Goal: Information Seeking & Learning: Find contact information

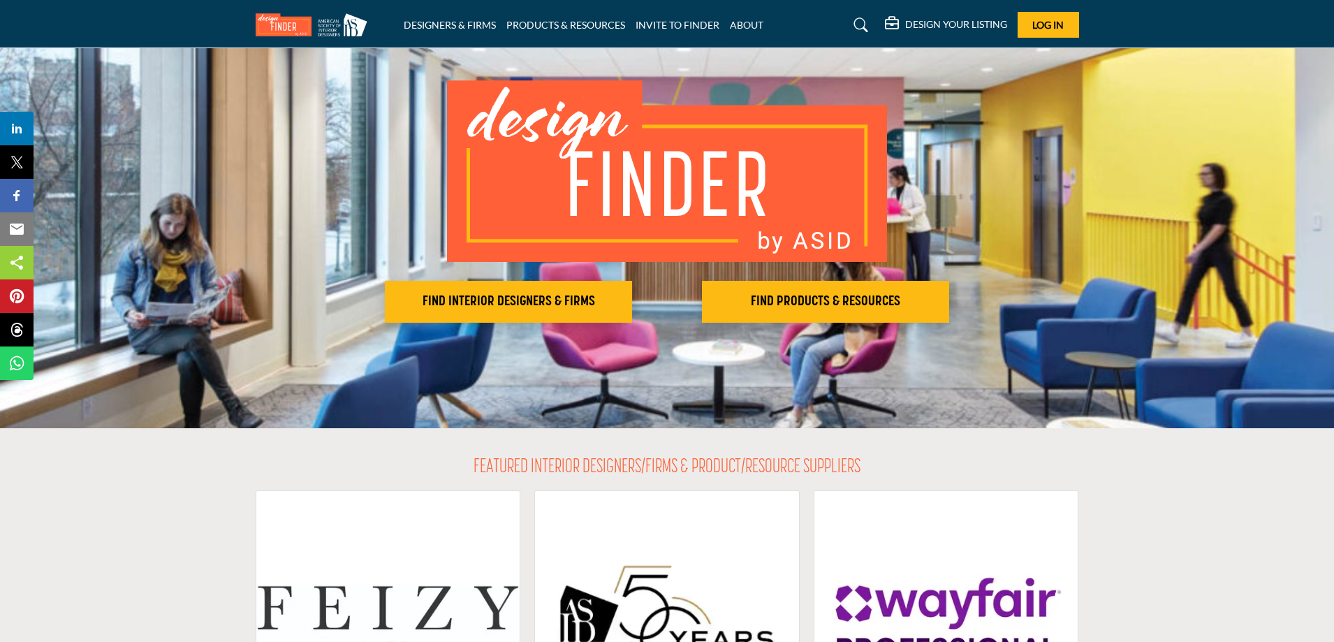
scroll to position [70, 0]
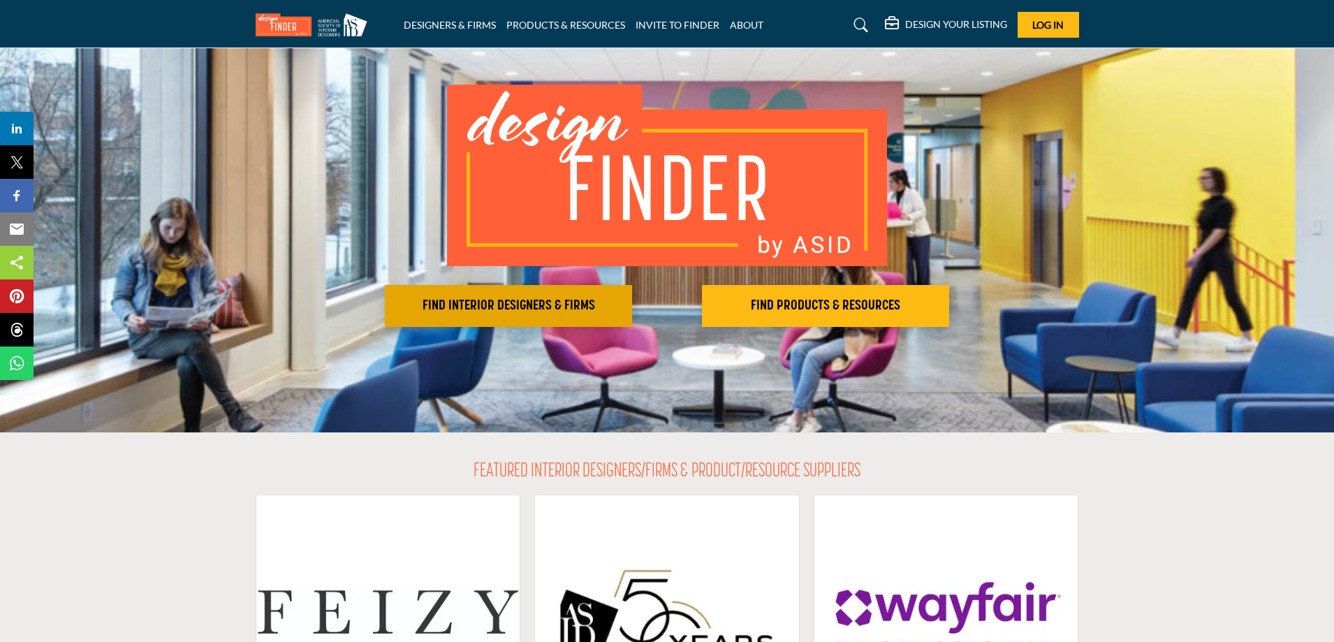
click at [453, 295] on button "FIND INTERIOR DESIGNERS & FIRMS" at bounding box center [508, 306] width 247 height 42
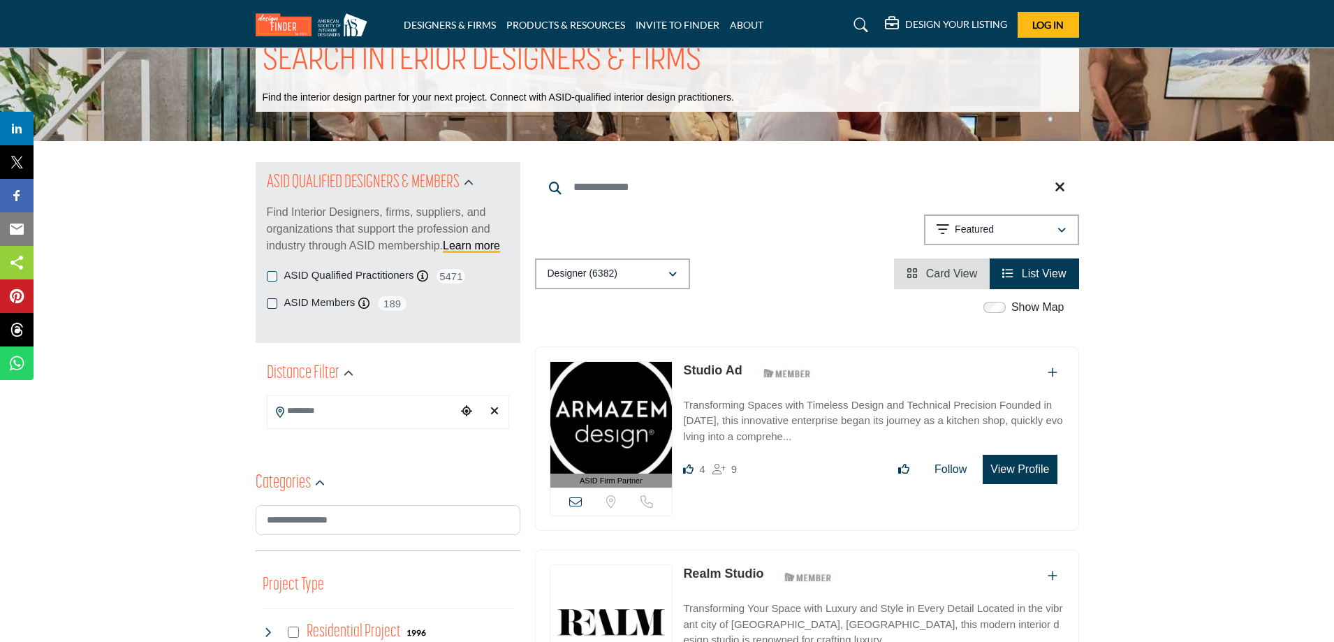
scroll to position [70, 0]
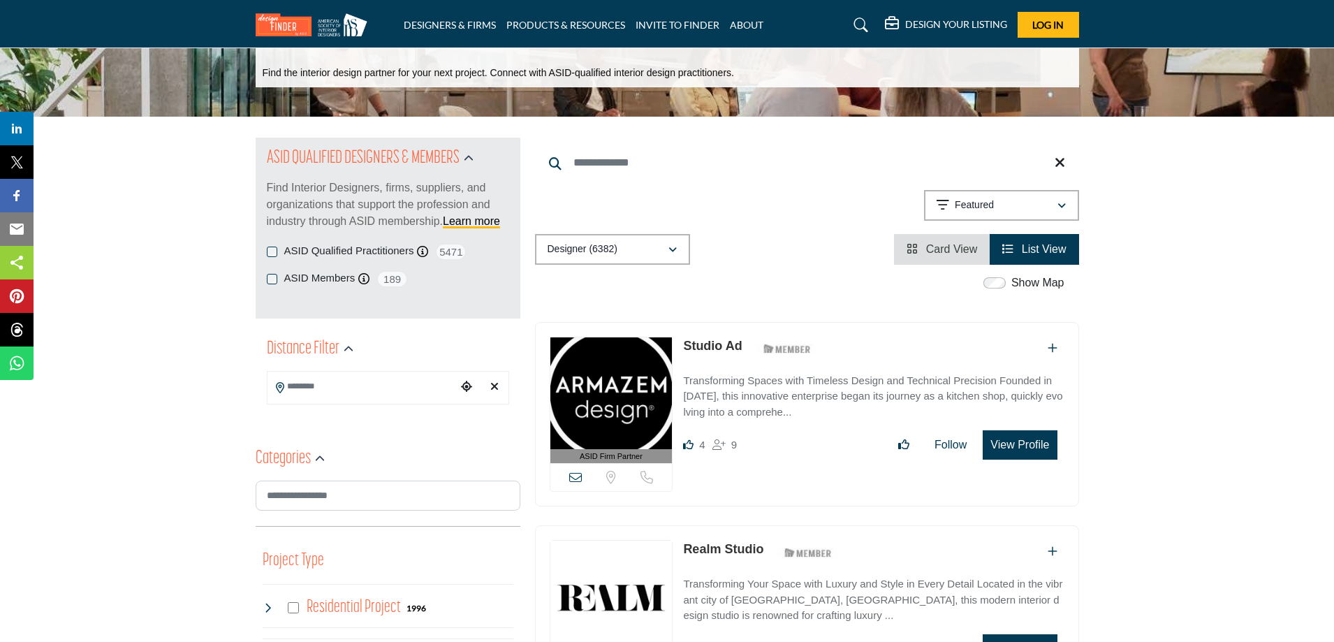
click at [283, 280] on div "ASID Members ASID Member who supports and impacts the Interior Design industry.…" at bounding box center [388, 278] width 242 height 17
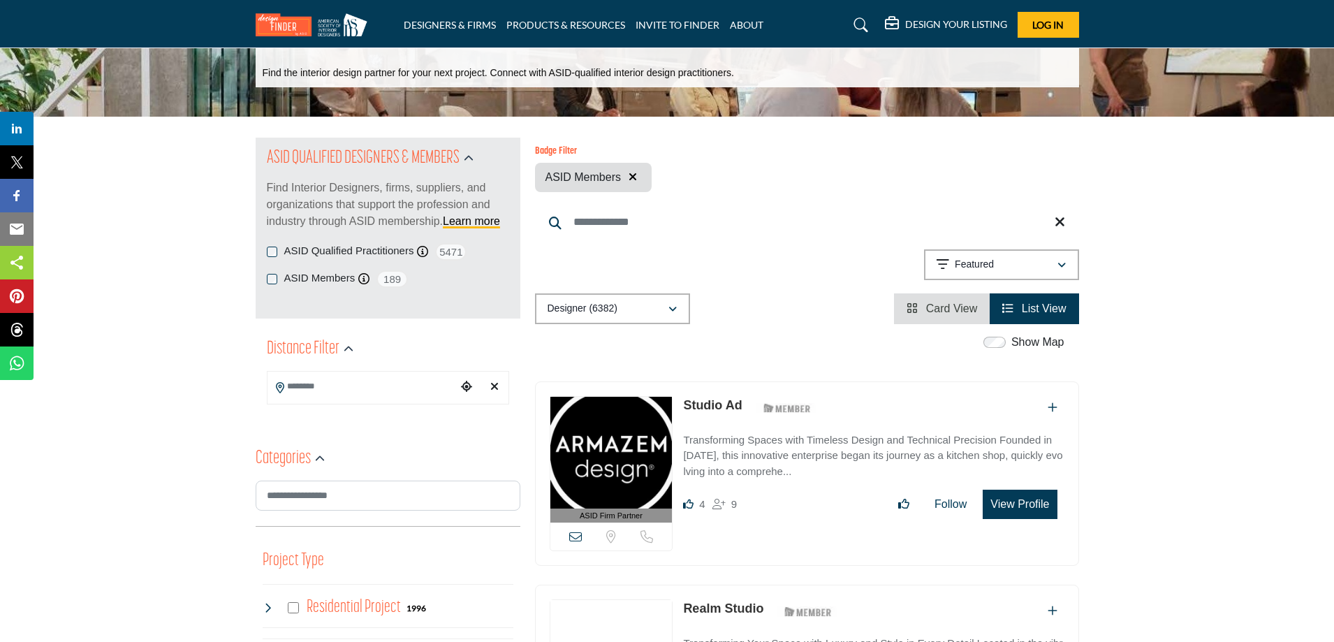
click at [275, 230] on p "Find Interior Designers, firms, suppliers, and organizations that support the p…" at bounding box center [388, 204] width 242 height 50
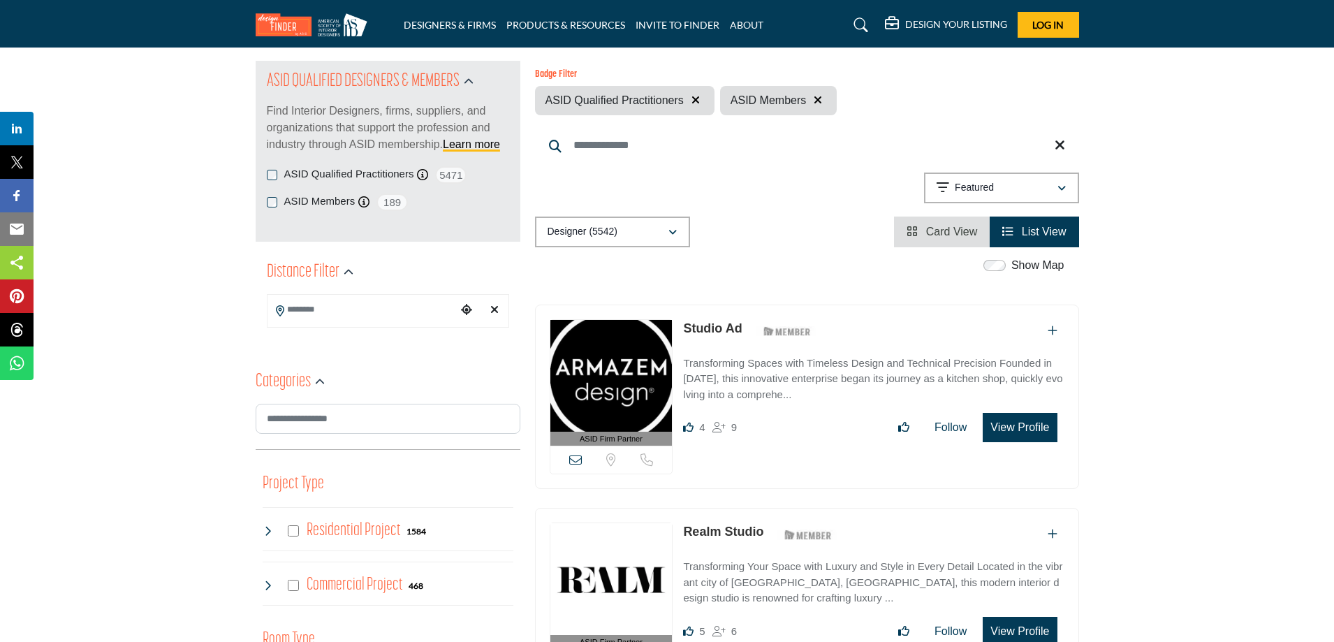
scroll to position [140, 0]
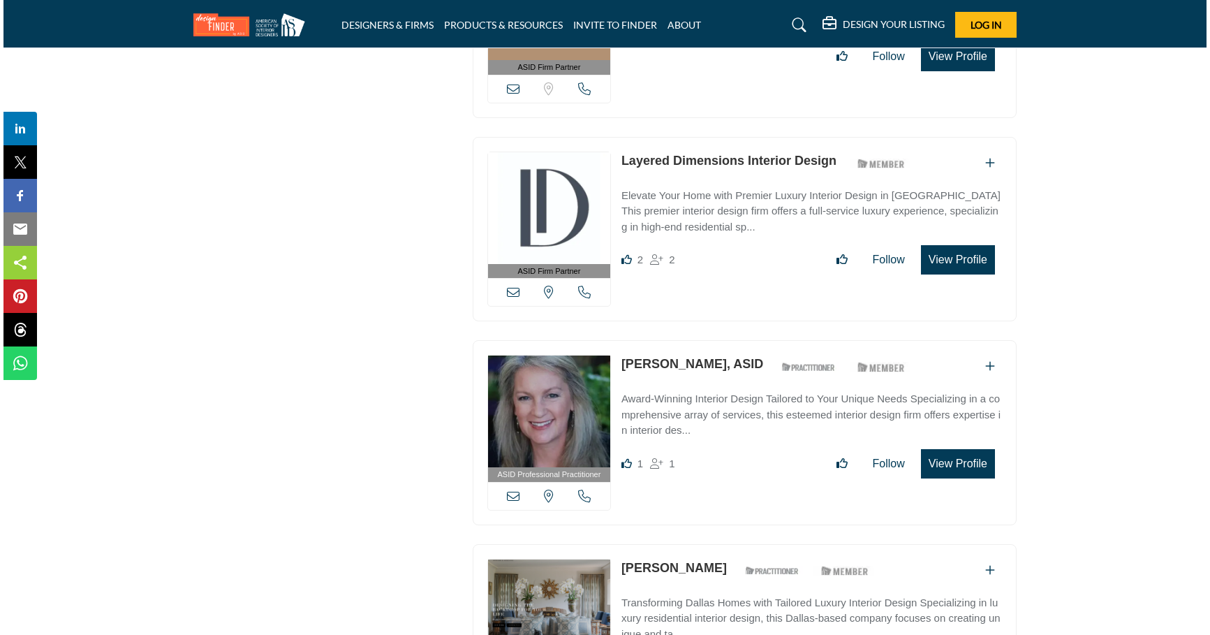
scroll to position [2374, 0]
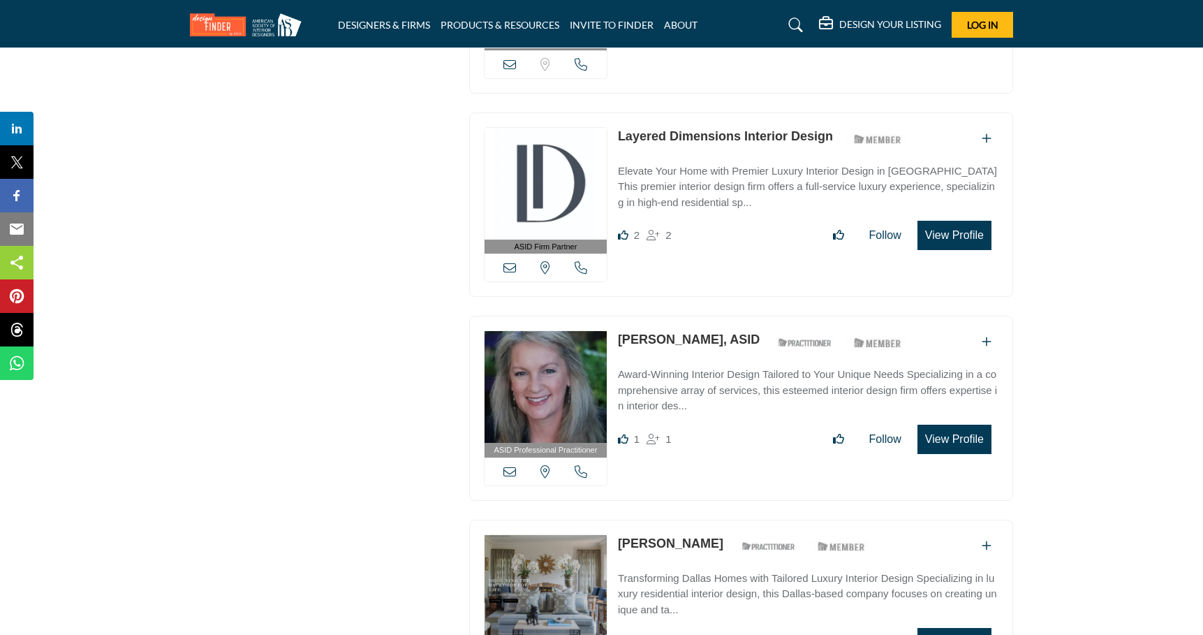
click at [662, 332] on link "Lynda Catlin, ASID" at bounding box center [689, 339] width 142 height 14
click at [508, 466] on icon at bounding box center [510, 471] width 13 height 13
click at [925, 429] on button "View Profile" at bounding box center [955, 439] width 74 height 29
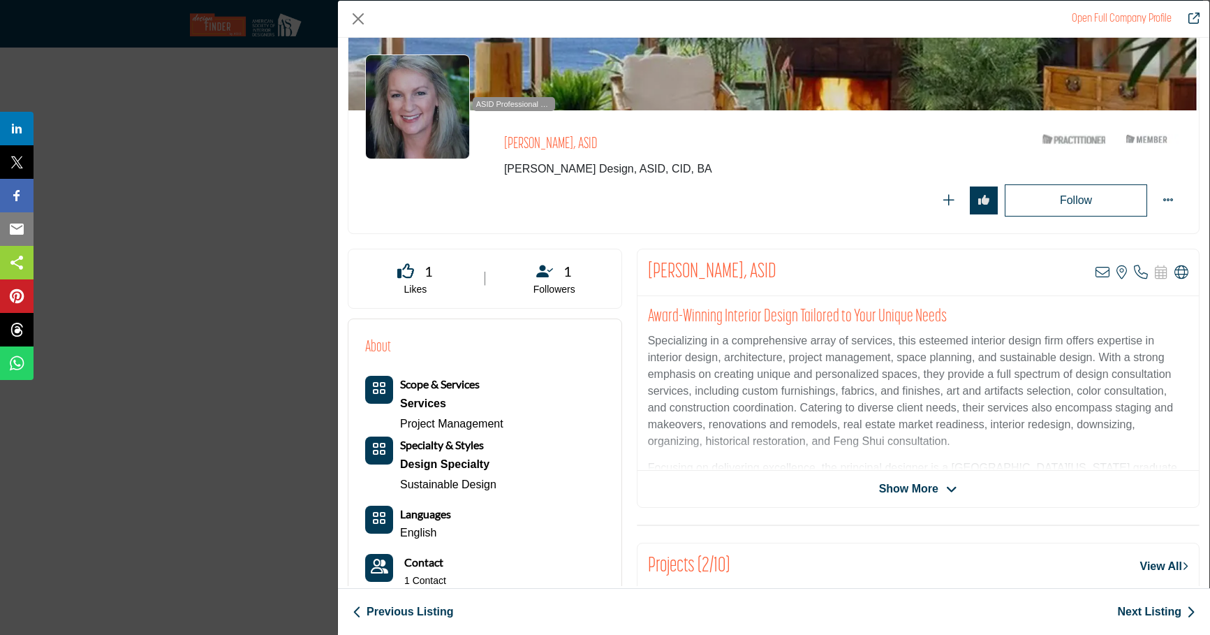
scroll to position [70, 0]
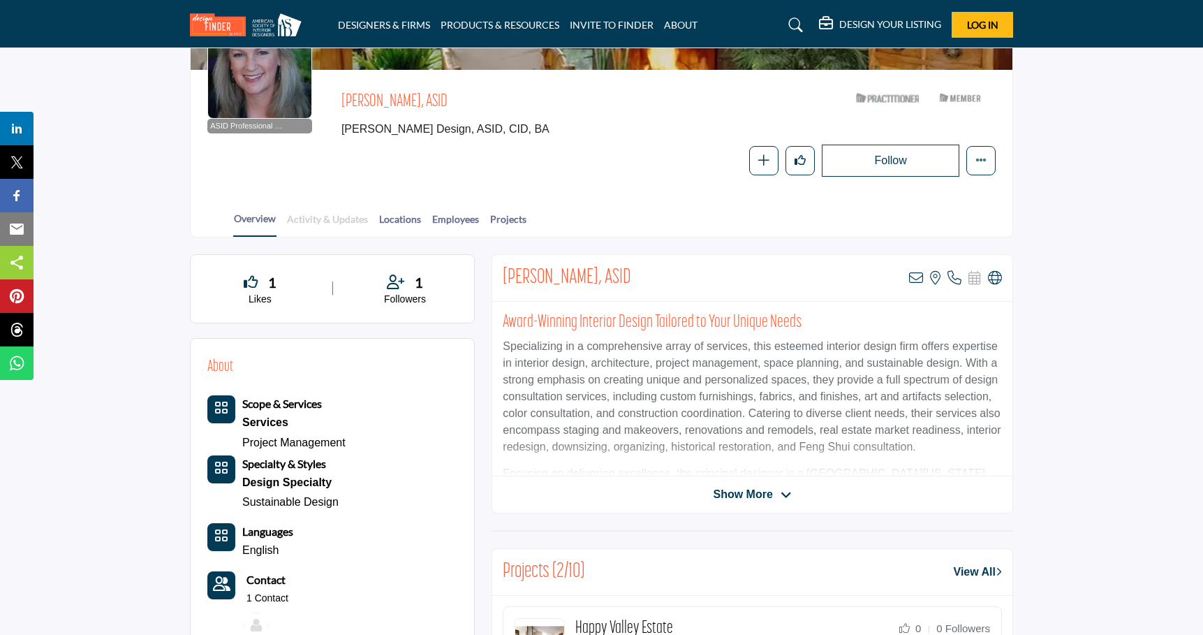
scroll to position [140, 0]
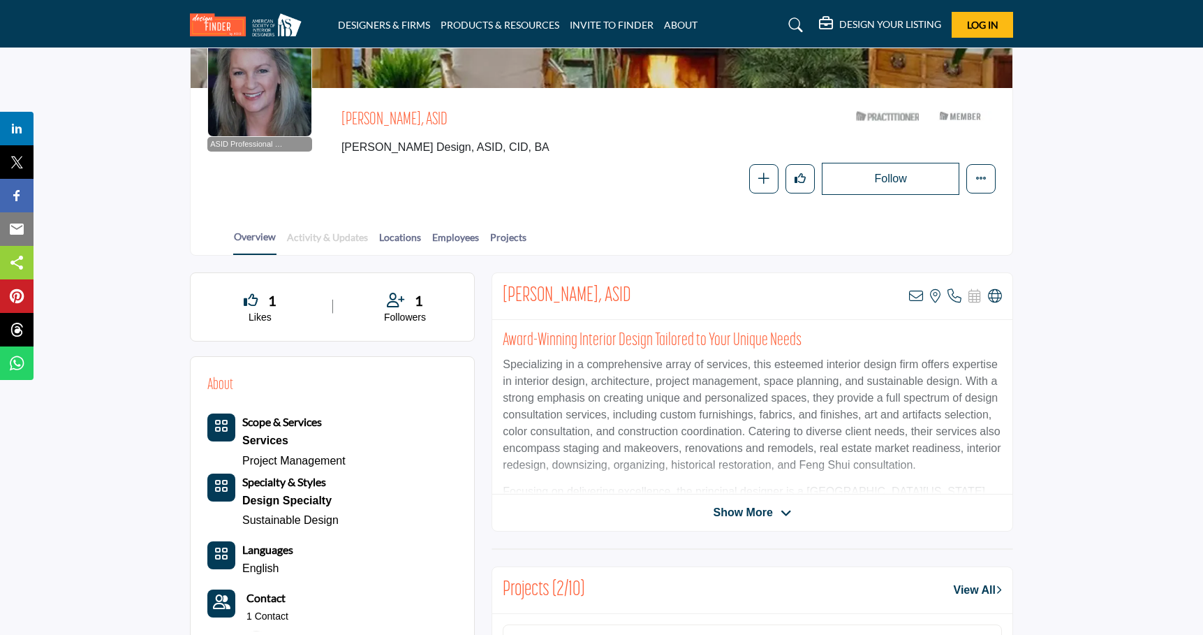
click at [344, 244] on link "Activity & Updates" at bounding box center [327, 242] width 82 height 24
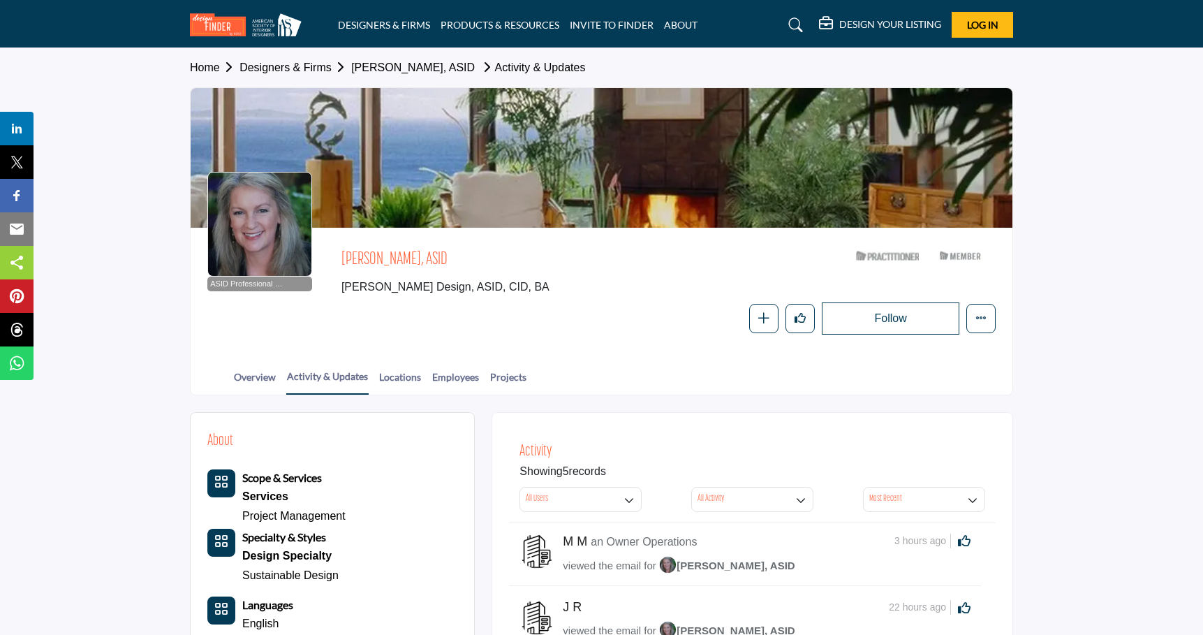
click at [1009, 314] on div "Home Designers & Firms Lynda Catlin, ASID Activity & Updates ASID Professional …" at bounding box center [602, 221] width 838 height 347
click at [985, 313] on icon "More details" at bounding box center [981, 317] width 11 height 11
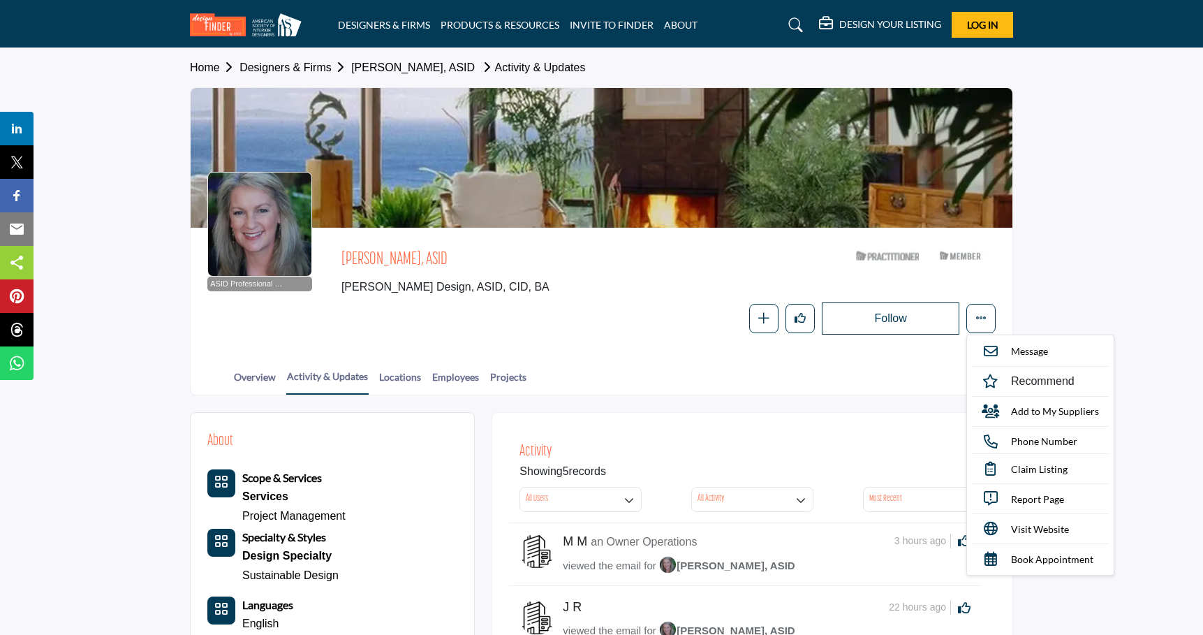
drag, startPoint x: 591, startPoint y: 366, endPoint x: 318, endPoint y: 270, distance: 288.9
click at [567, 360] on div "Overview Activity & Updates Locations Employees Projects" at bounding box center [619, 372] width 787 height 43
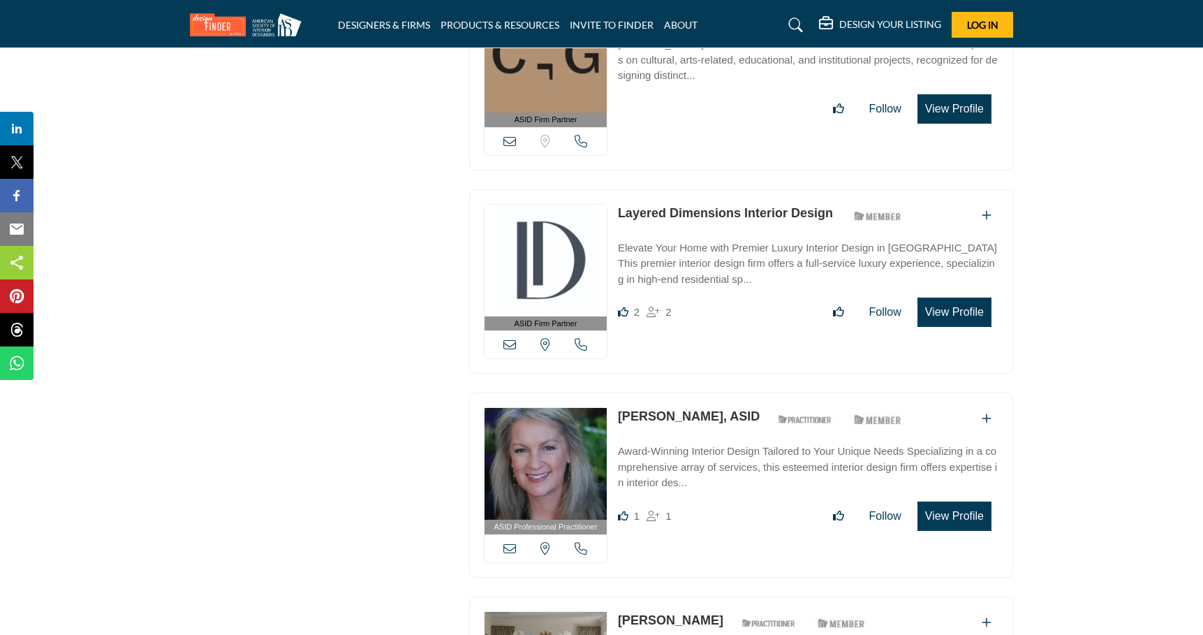
scroll to position [2444, 0]
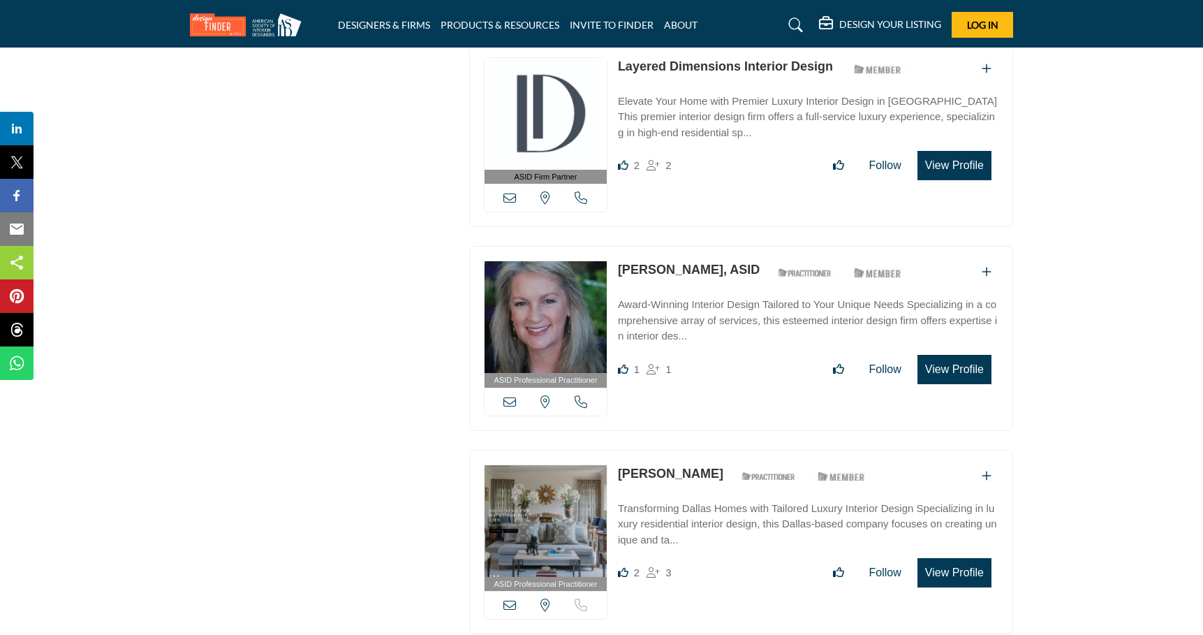
click at [664, 263] on link "[PERSON_NAME], ASID" at bounding box center [689, 270] width 142 height 14
click at [681, 249] on div "ASID Professional Practitioner ASID Professional Practitioners have successfull…" at bounding box center [741, 338] width 544 height 185
click at [678, 252] on div "ASID Professional Practitioner ASID Professional Practitioners have successfull…" at bounding box center [741, 338] width 544 height 185
click at [677, 263] on link "[PERSON_NAME], ASID" at bounding box center [689, 270] width 142 height 14
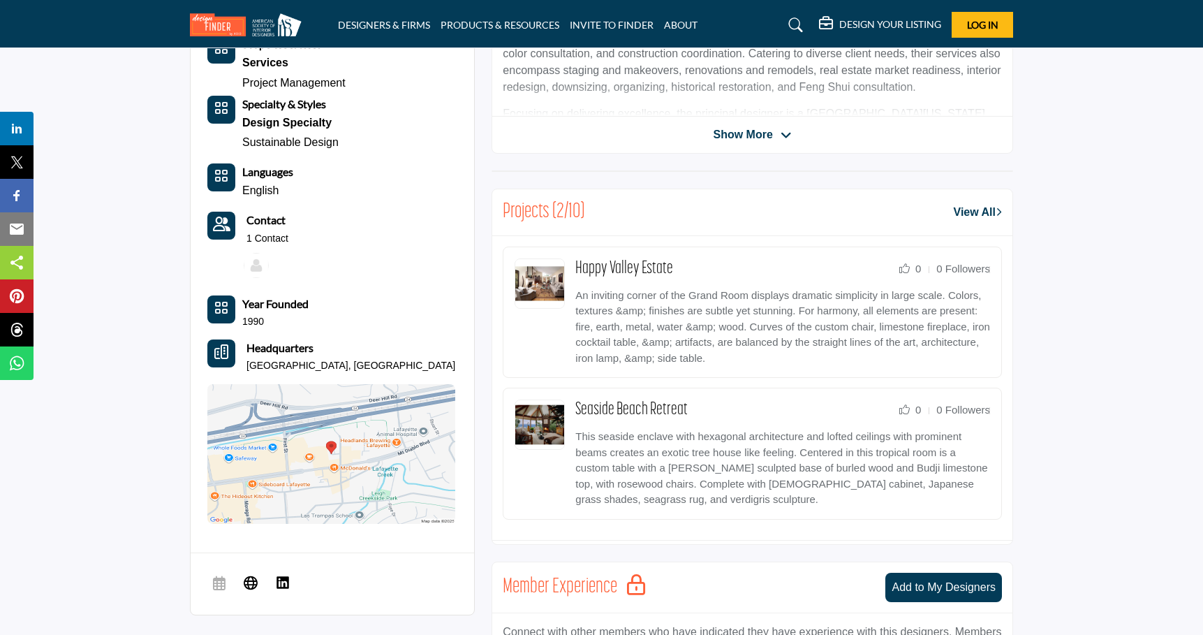
scroll to position [489, 0]
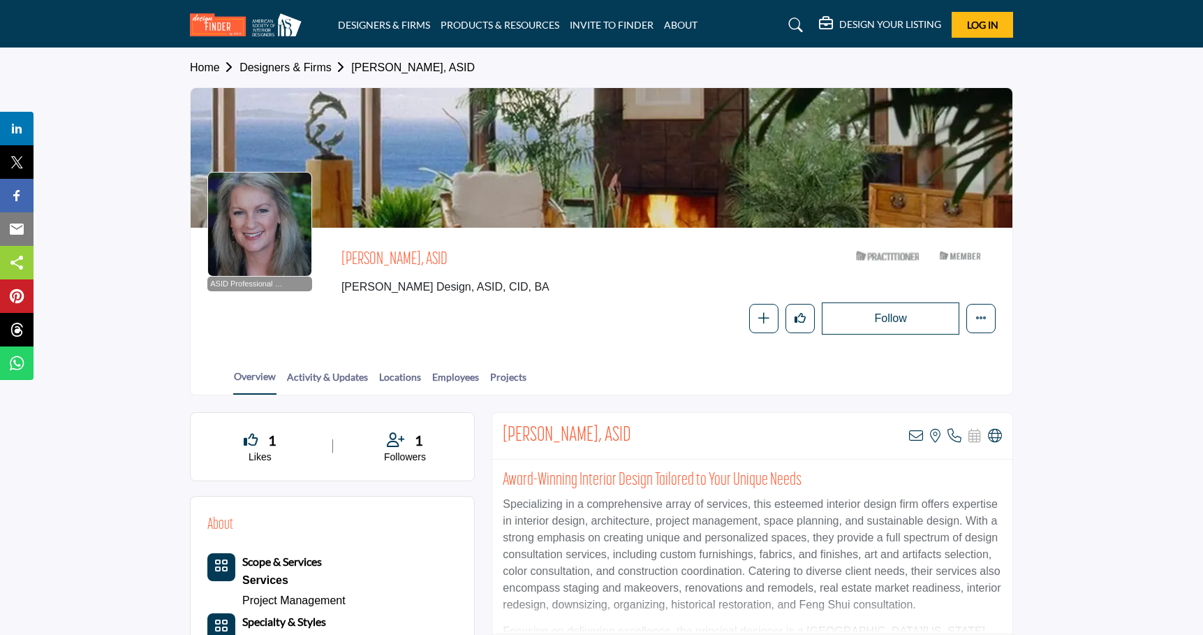
click at [297, 78] on div "Home Designers & Firms Lynda Catlin, ASID" at bounding box center [601, 67] width 823 height 39
click at [291, 73] on span "Home Designers & Firms Lynda Catlin, ASID" at bounding box center [332, 67] width 285 height 17
click at [287, 69] on link "Designers & Firms" at bounding box center [296, 67] width 112 height 12
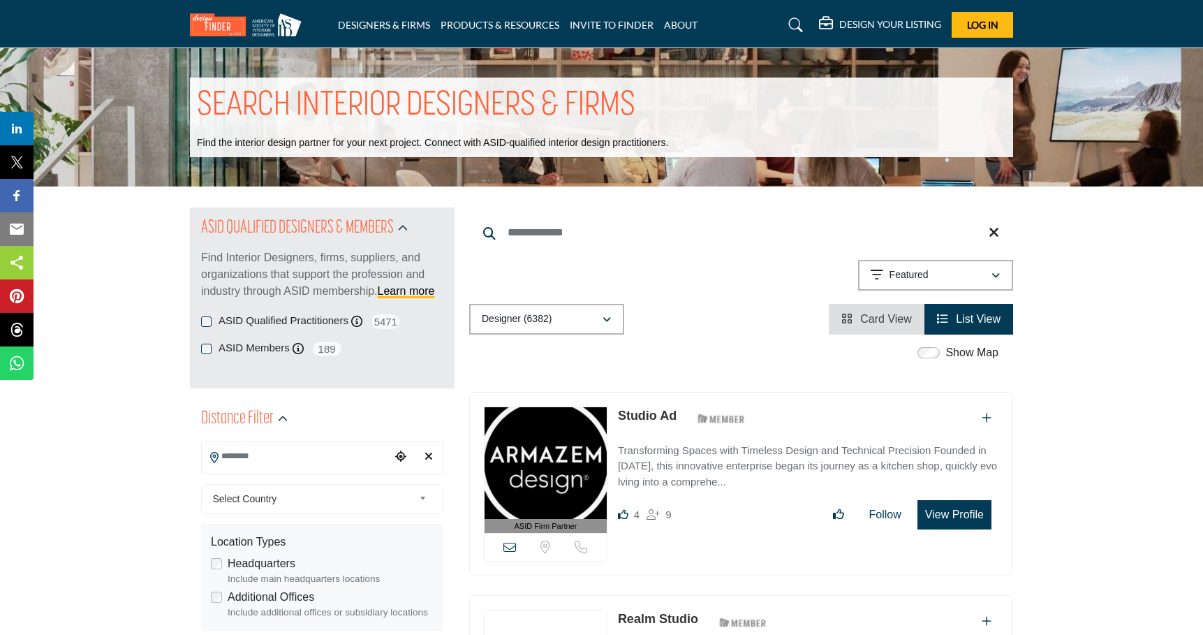
click at [224, 345] on label "ASID Members" at bounding box center [254, 348] width 71 height 16
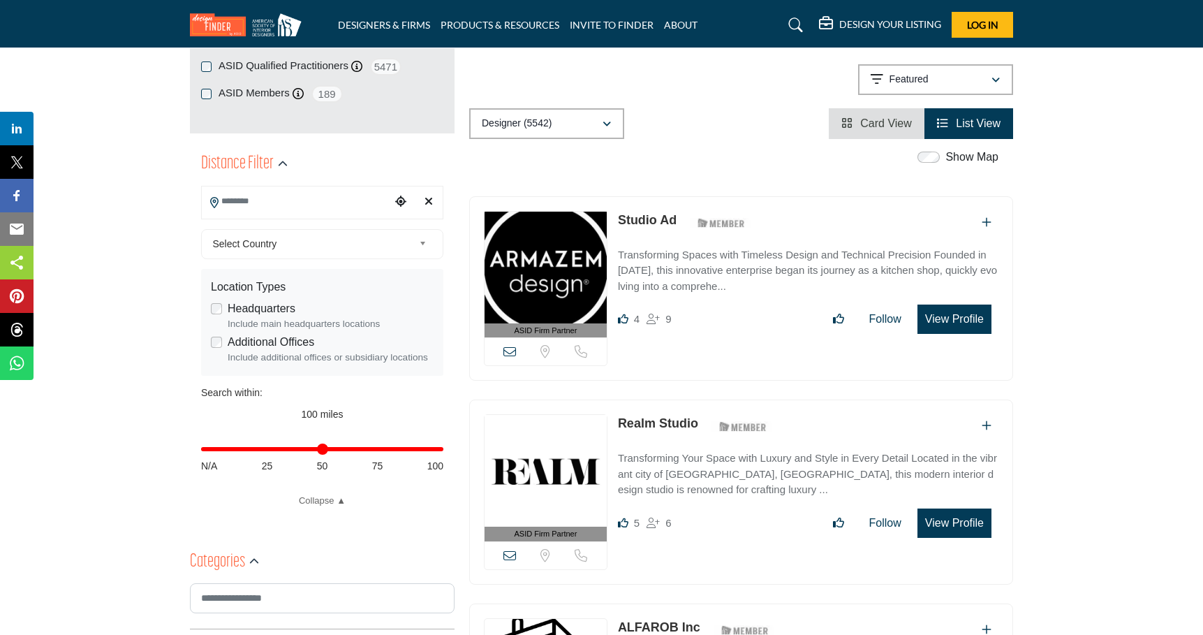
scroll to position [279, 0]
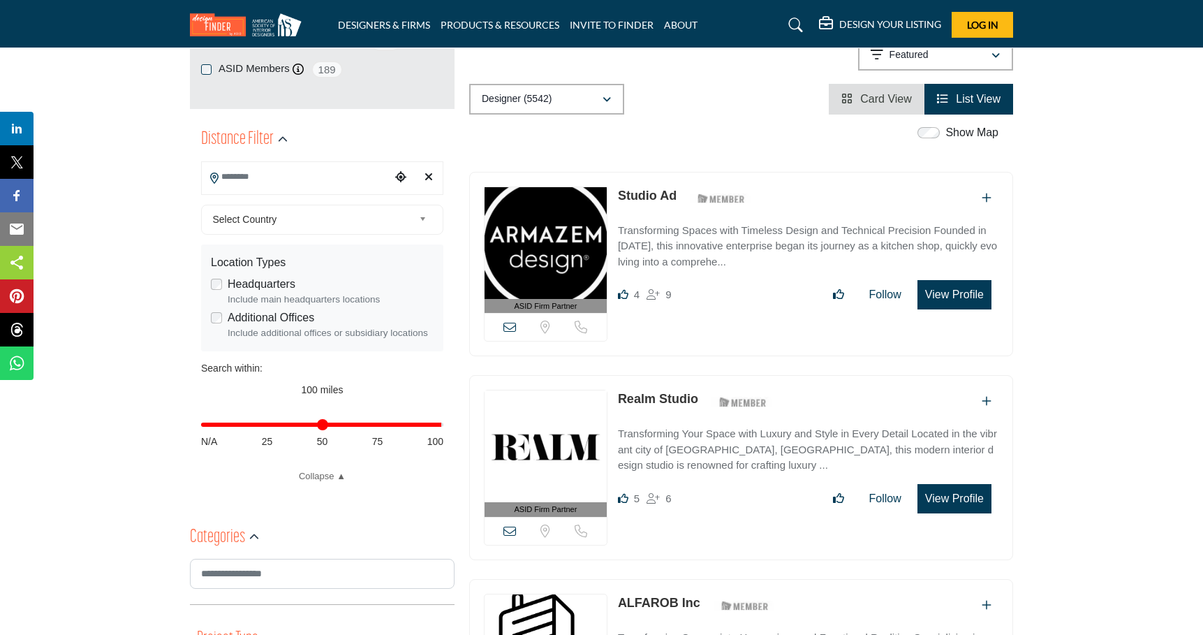
type input "***"
drag, startPoint x: 433, startPoint y: 422, endPoint x: 333, endPoint y: 91, distance: 345.8
click at [443, 423] on input "Distance in miles" at bounding box center [322, 424] width 242 height 3
click at [272, 172] on input "Search Location" at bounding box center [296, 176] width 189 height 27
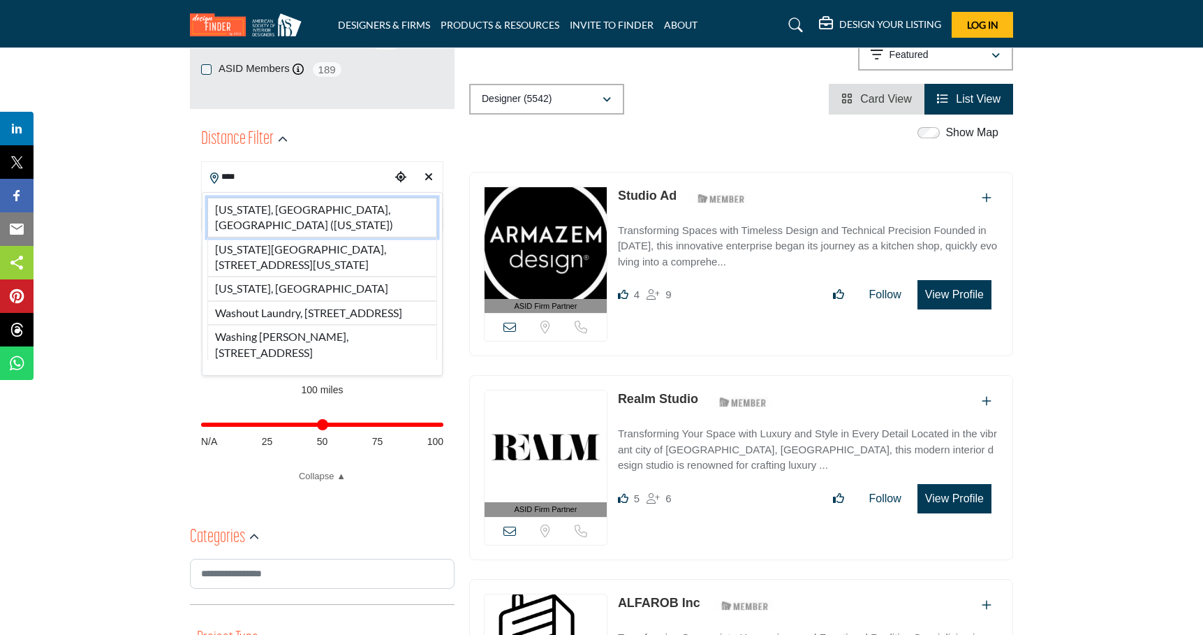
click at [271, 207] on li "[US_STATE], [GEOGRAPHIC_DATA], [GEOGRAPHIC_DATA] ([US_STATE])" at bounding box center [322, 218] width 230 height 40
type input "**********"
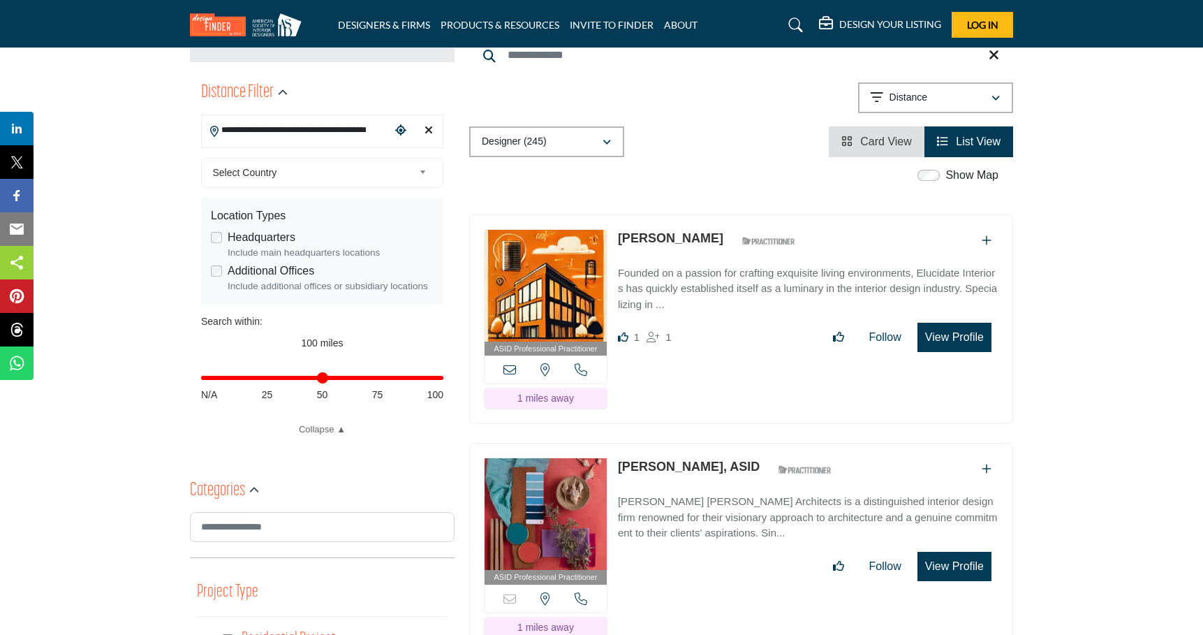
scroll to position [419, 0]
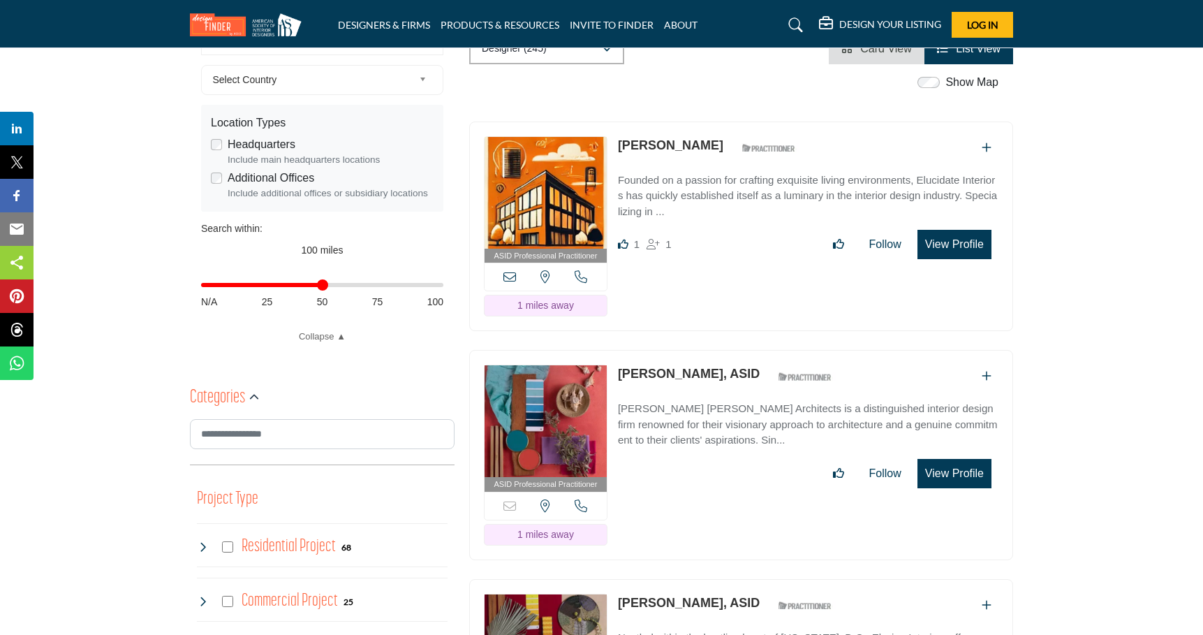
drag, startPoint x: 436, startPoint y: 282, endPoint x: 323, endPoint y: 304, distance: 115.9
type input "**"
click at [323, 286] on input "Distance in miles" at bounding box center [322, 285] width 242 height 3
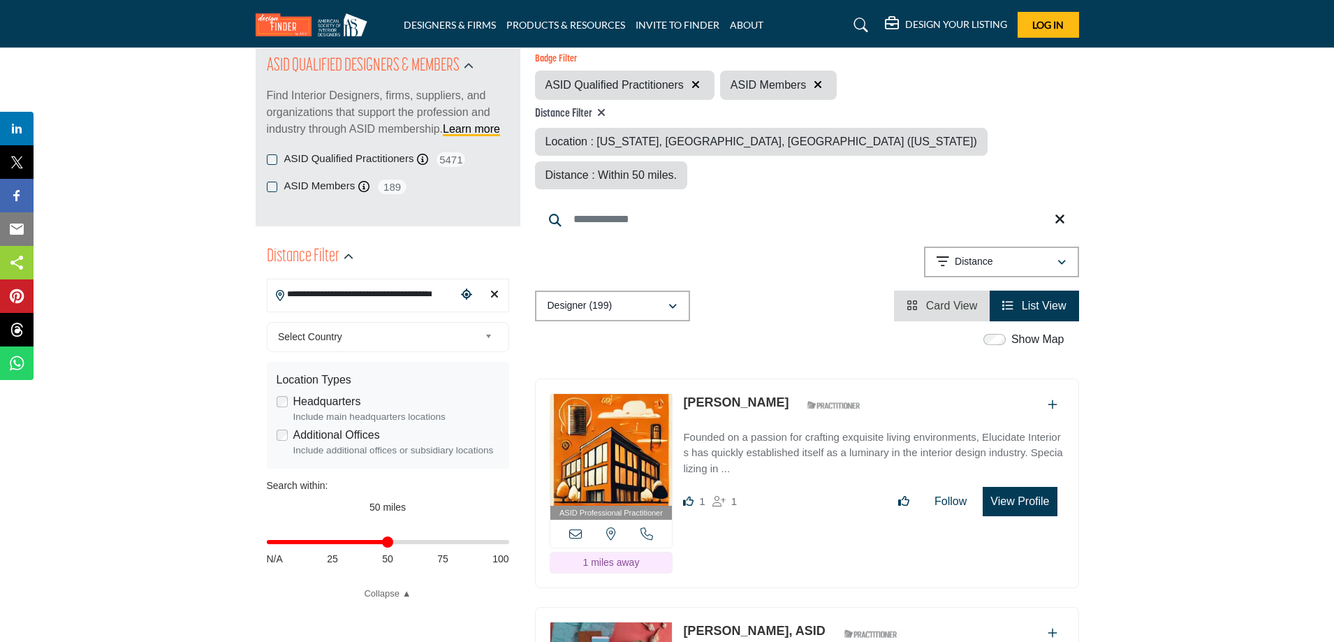
scroll to position [140, 0]
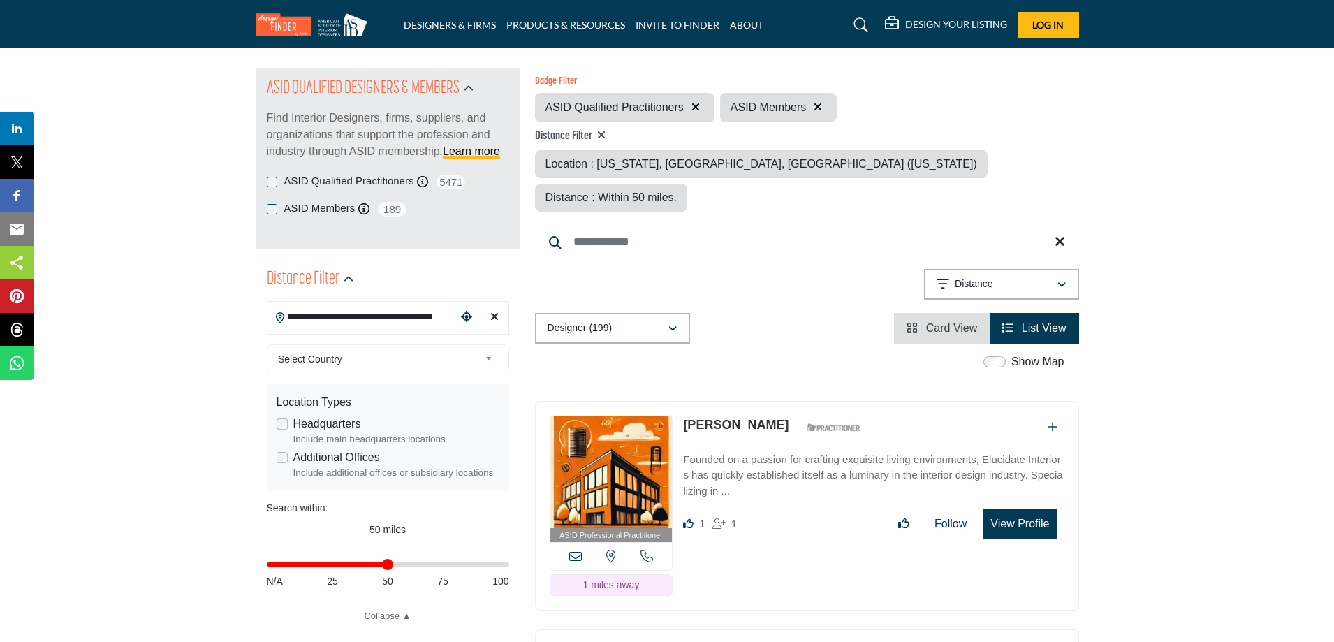
click at [622, 225] on input "Search Keyword" at bounding box center [807, 242] width 544 height 34
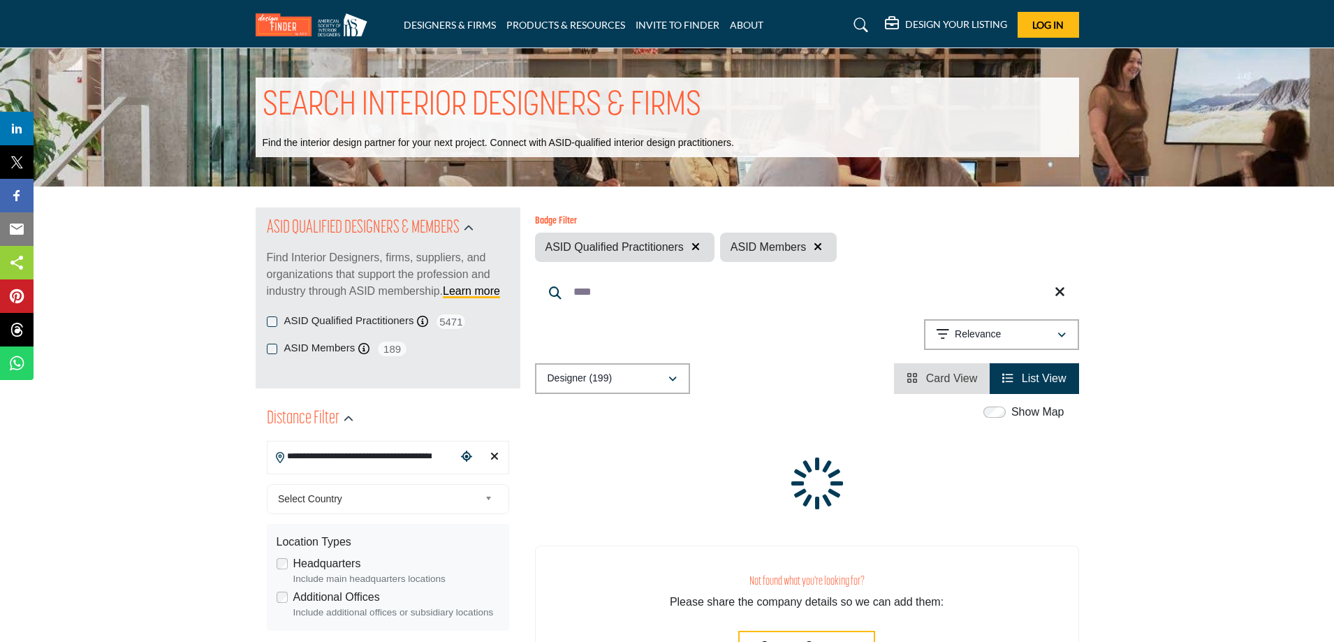
type input "****"
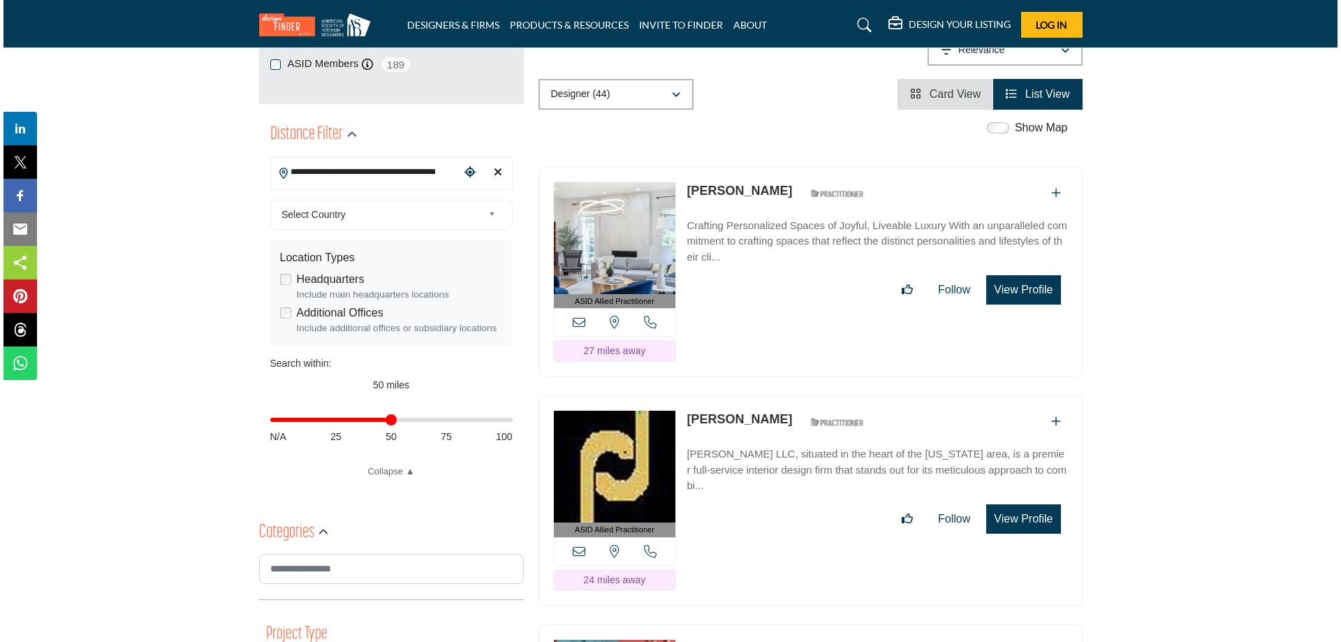
scroll to position [279, 0]
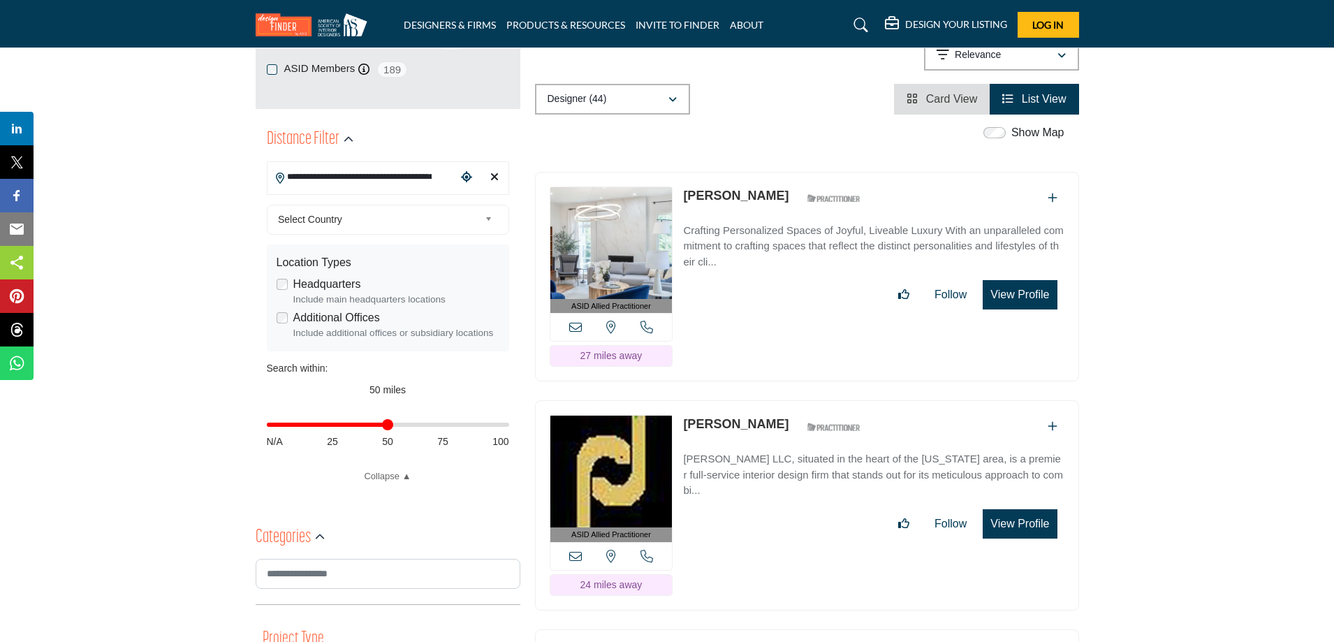
click at [1032, 293] on button "View Profile" at bounding box center [1020, 294] width 74 height 29
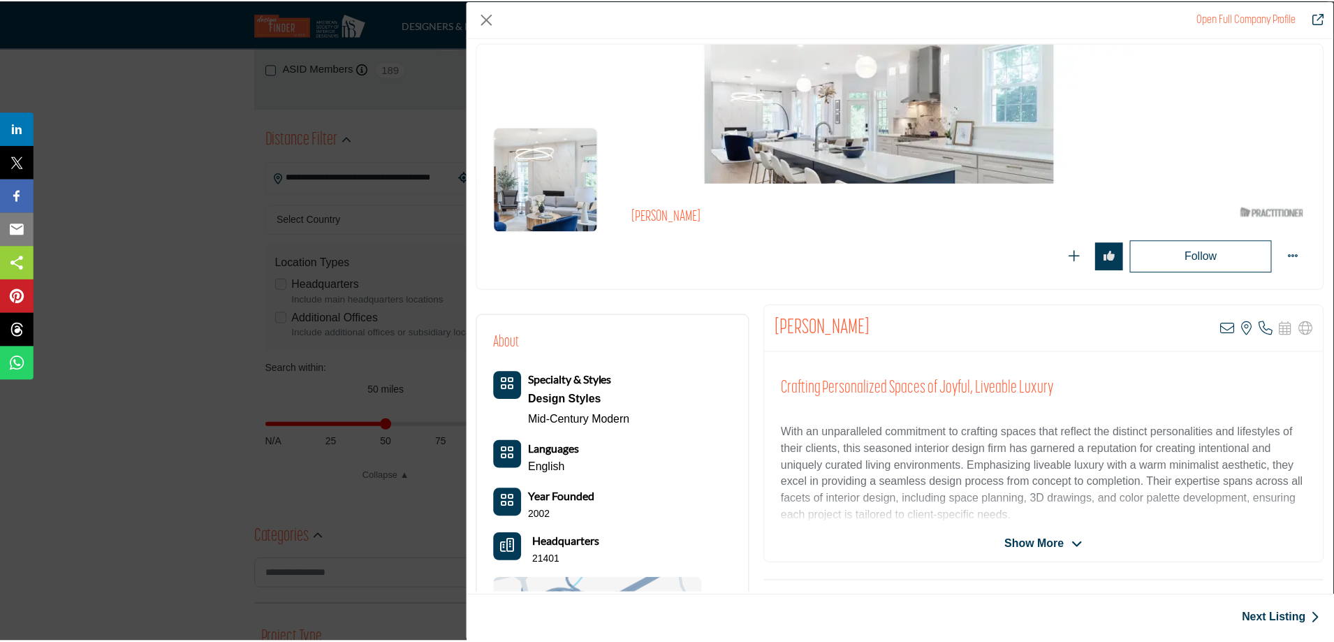
scroll to position [0, 0]
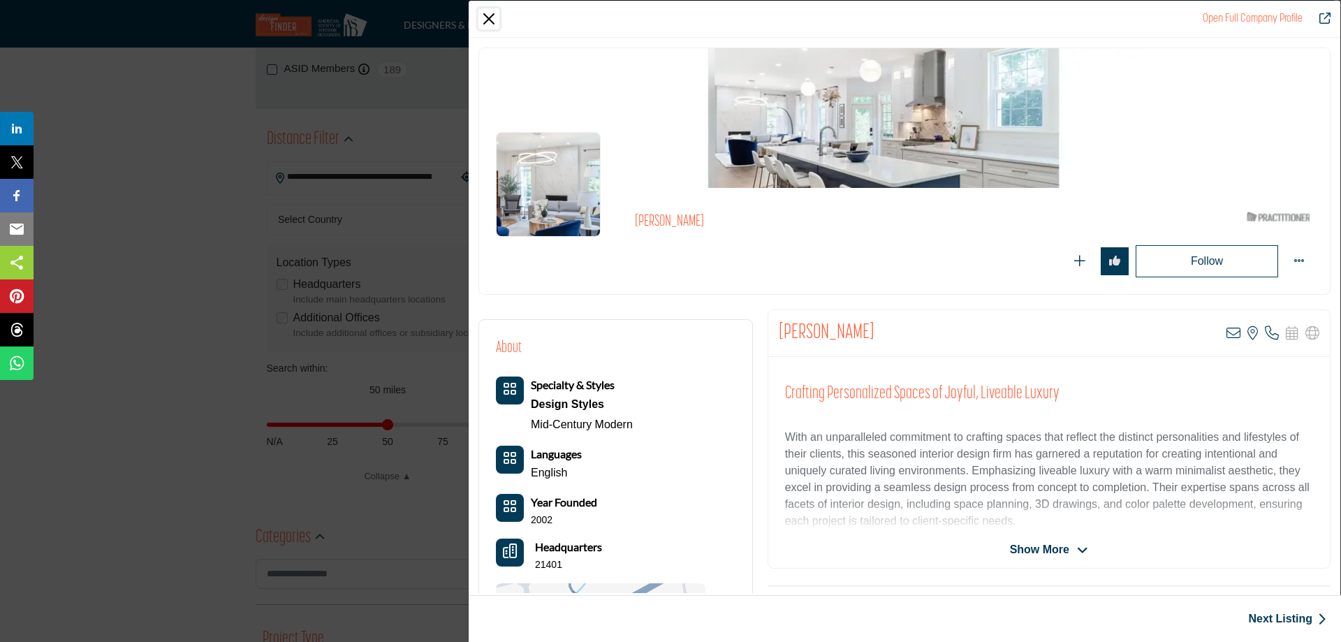
click at [488, 17] on button "Close" at bounding box center [488, 18] width 21 height 21
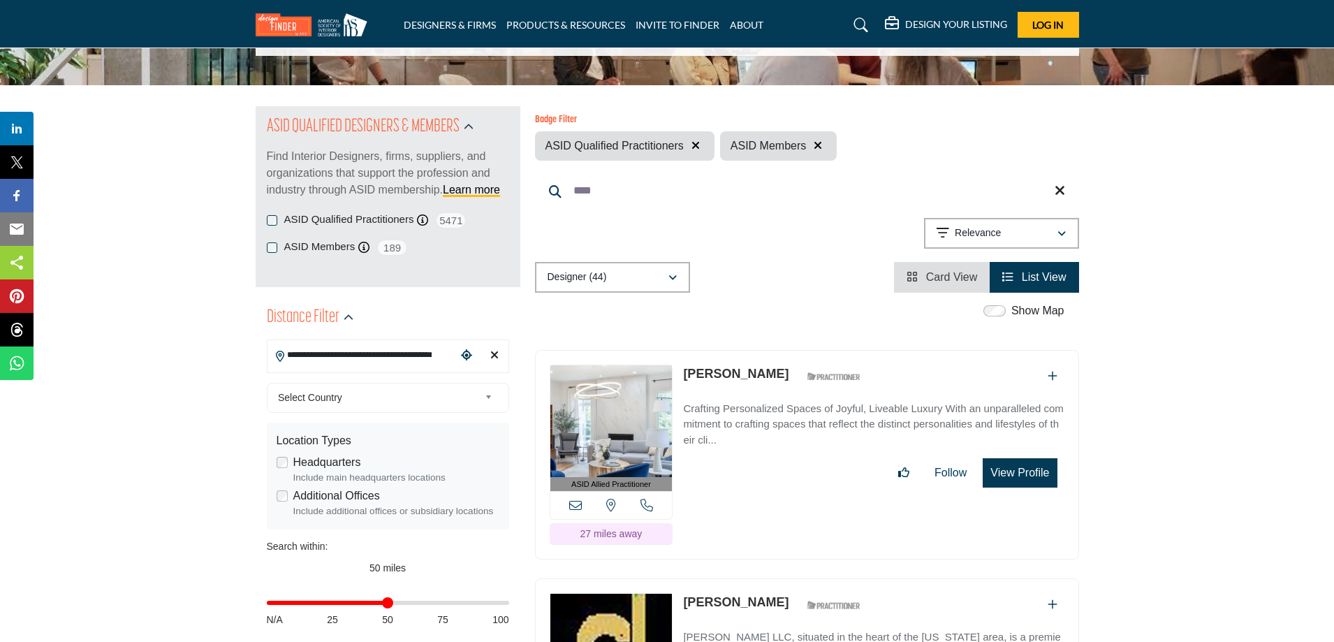
scroll to position [70, 0]
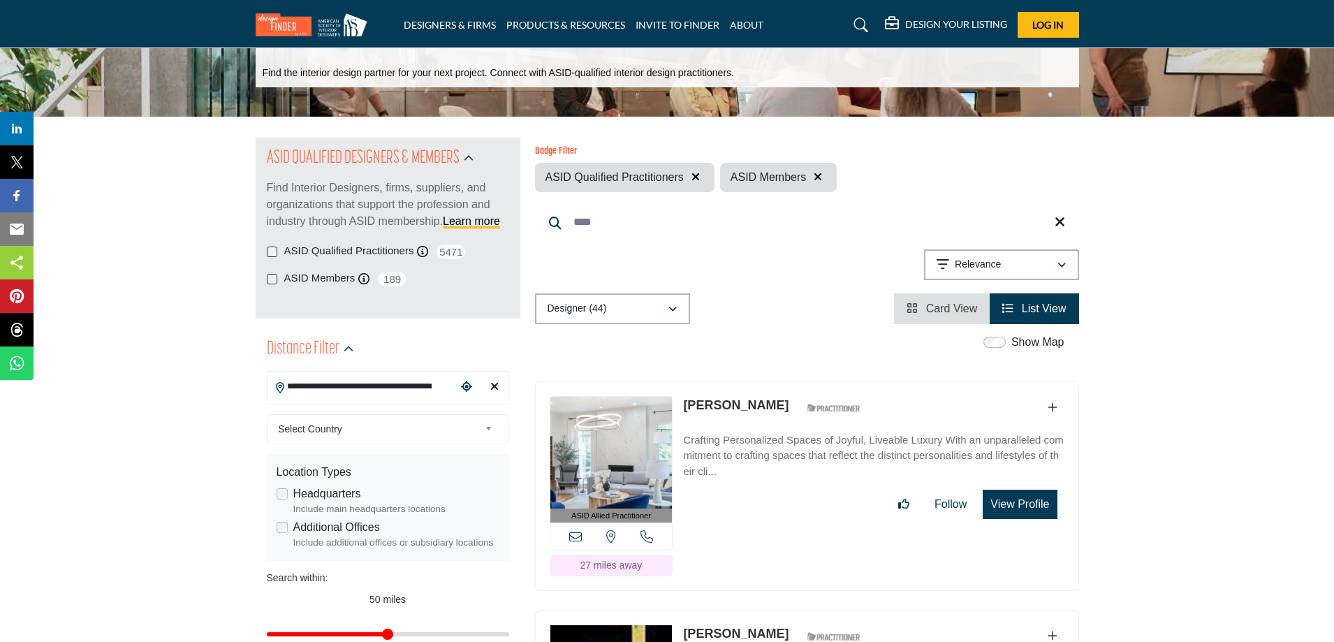
click at [712, 412] on p "Lynn Madyson" at bounding box center [735, 405] width 105 height 19
click at [708, 407] on link "Lynn Madyson" at bounding box center [735, 405] width 105 height 14
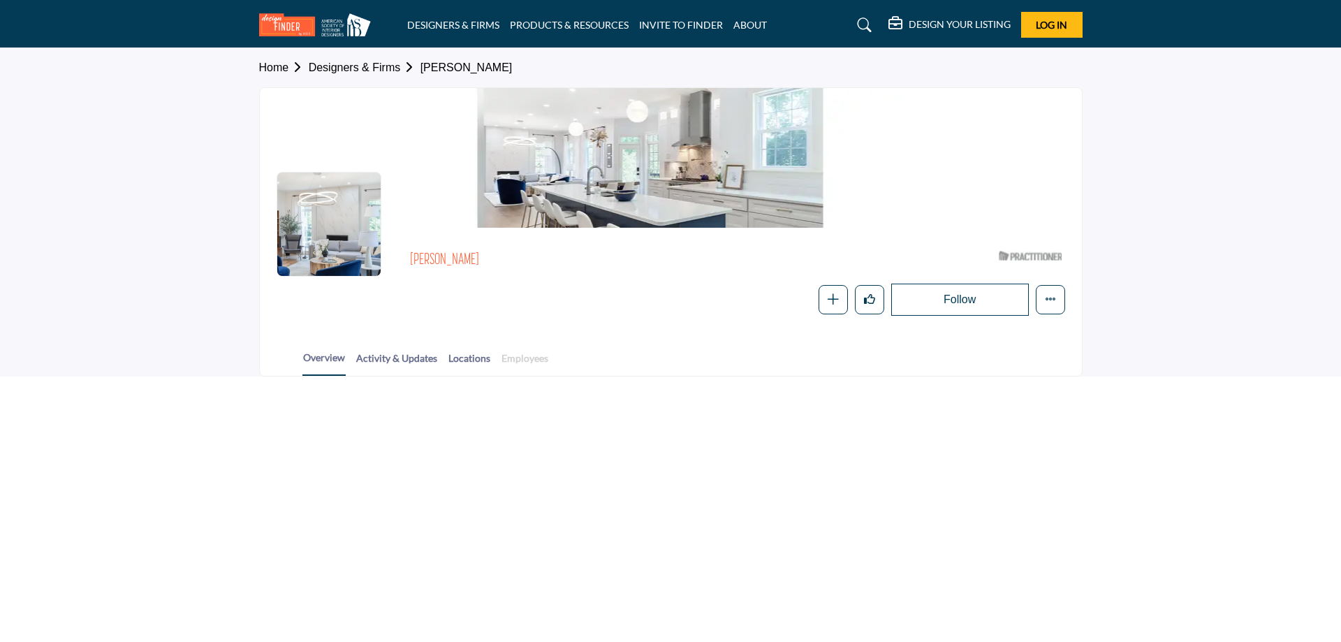
click at [526, 367] on link "Employees" at bounding box center [525, 363] width 48 height 24
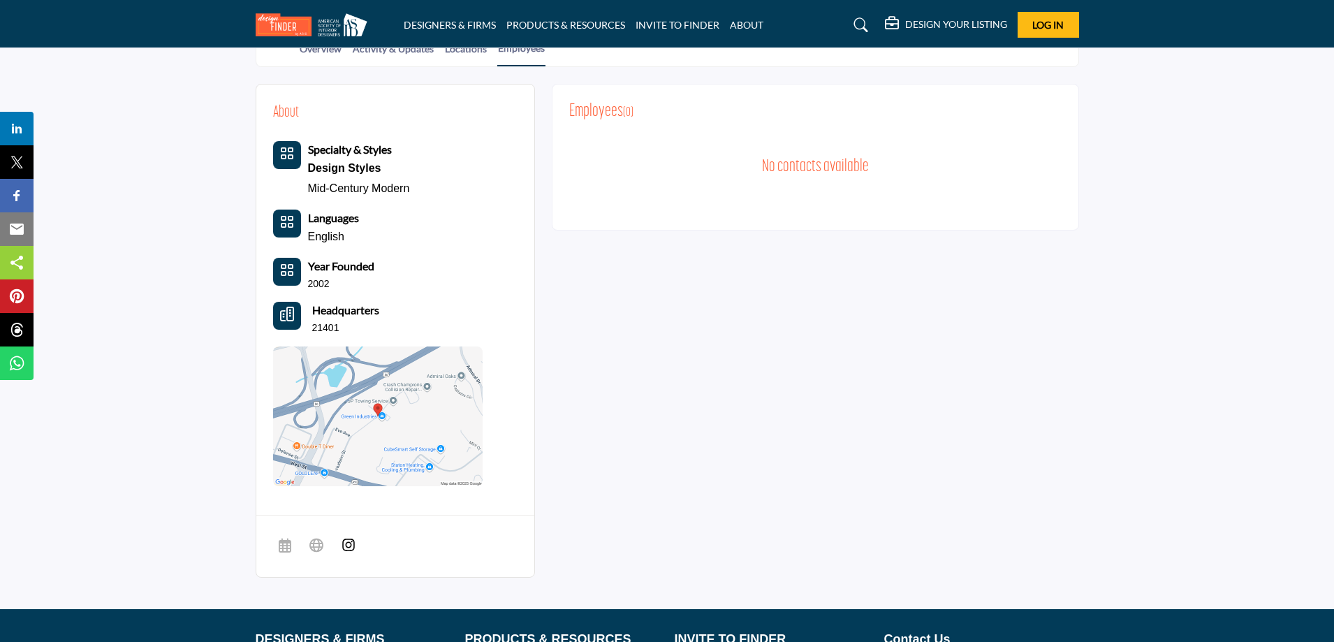
scroll to position [279, 0]
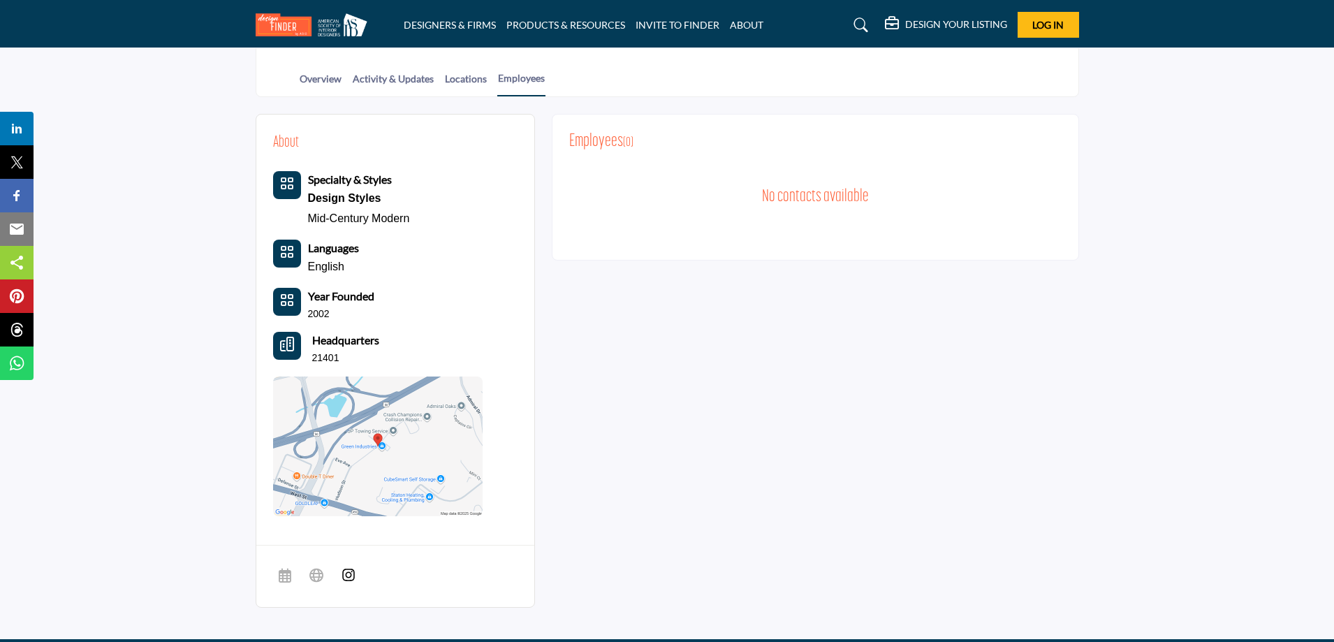
click at [393, 435] on img at bounding box center [378, 446] width 210 height 140
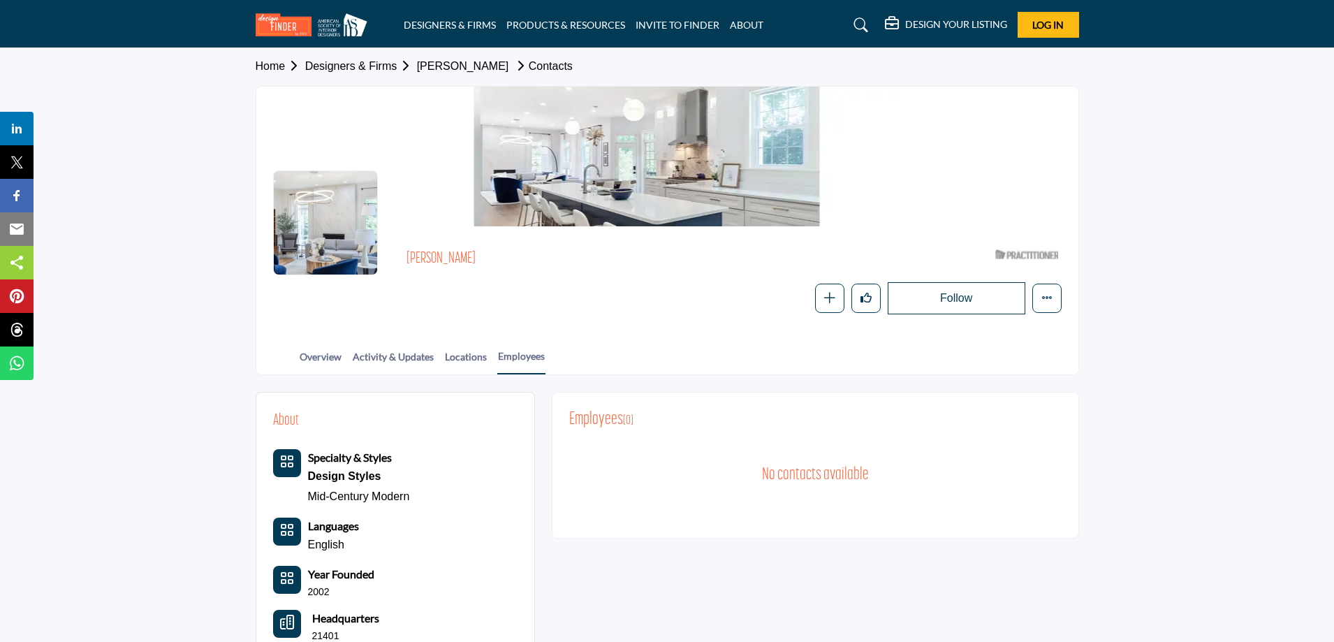
scroll to position [0, 0]
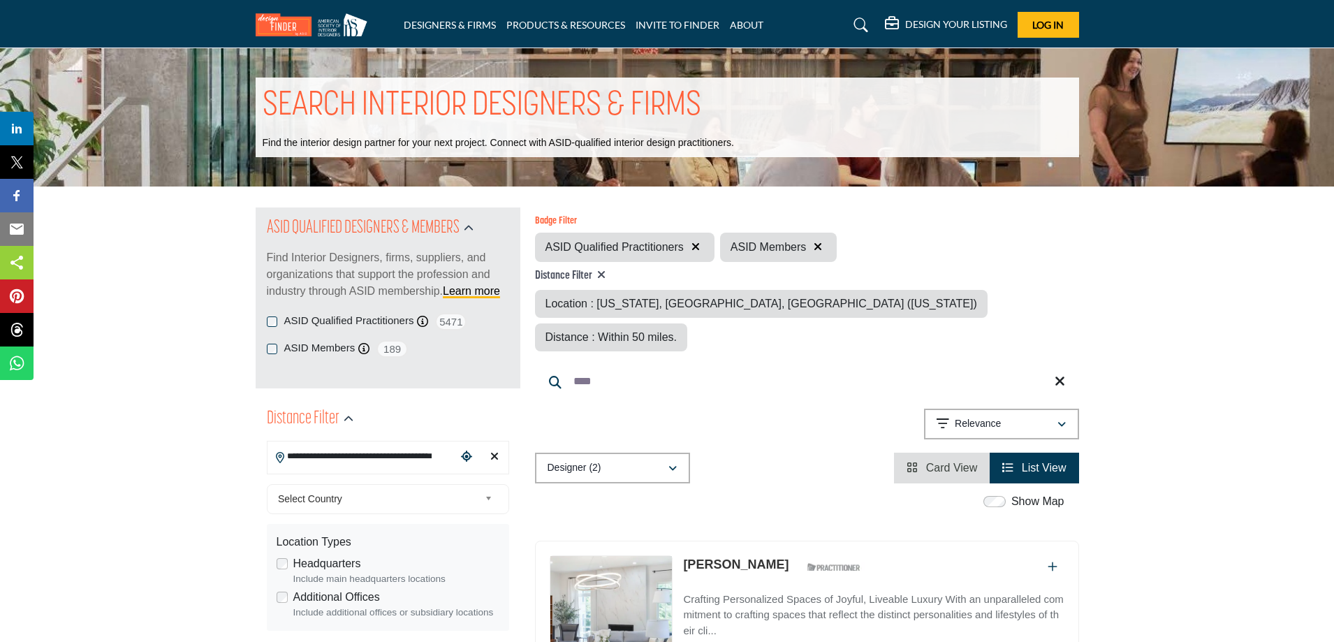
drag, startPoint x: 655, startPoint y: 348, endPoint x: 504, endPoint y: 344, distance: 151.6
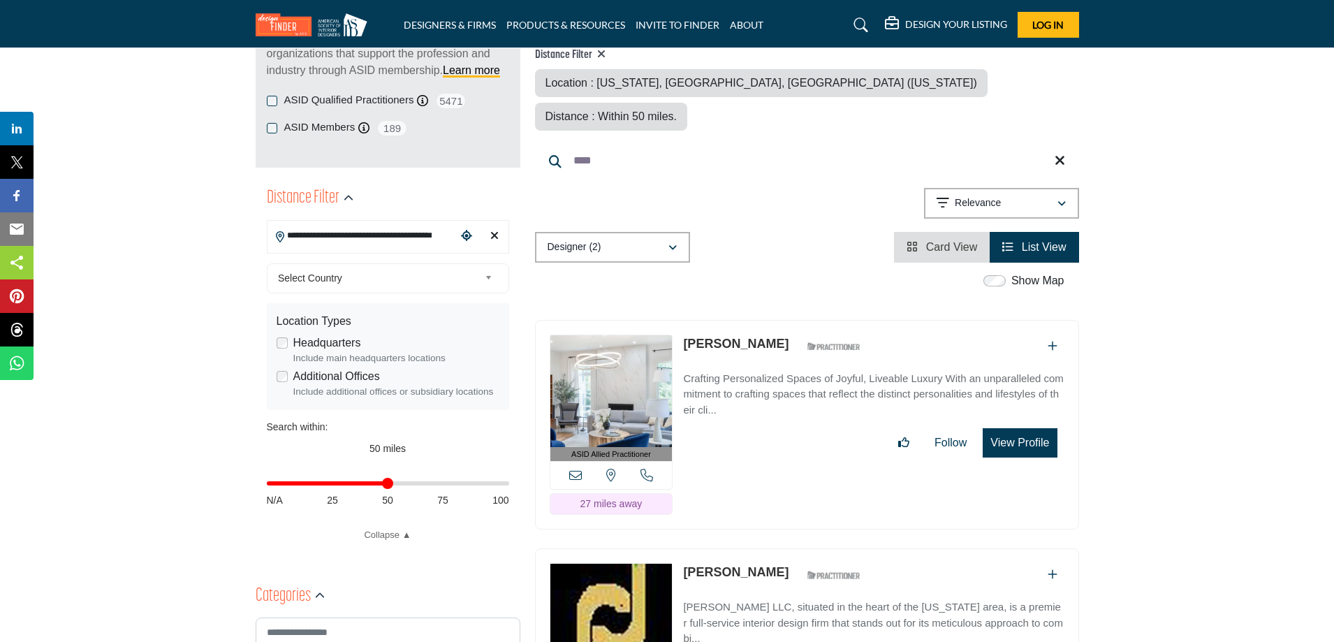
scroll to position [210, 0]
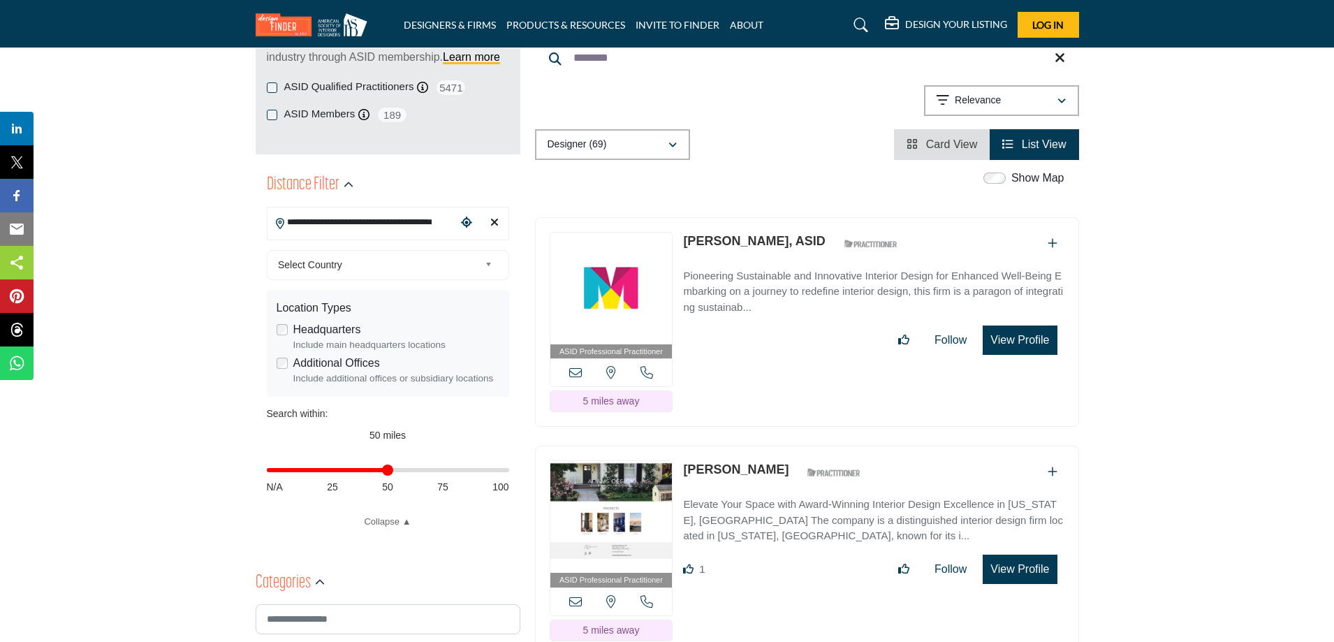
scroll to position [210, 0]
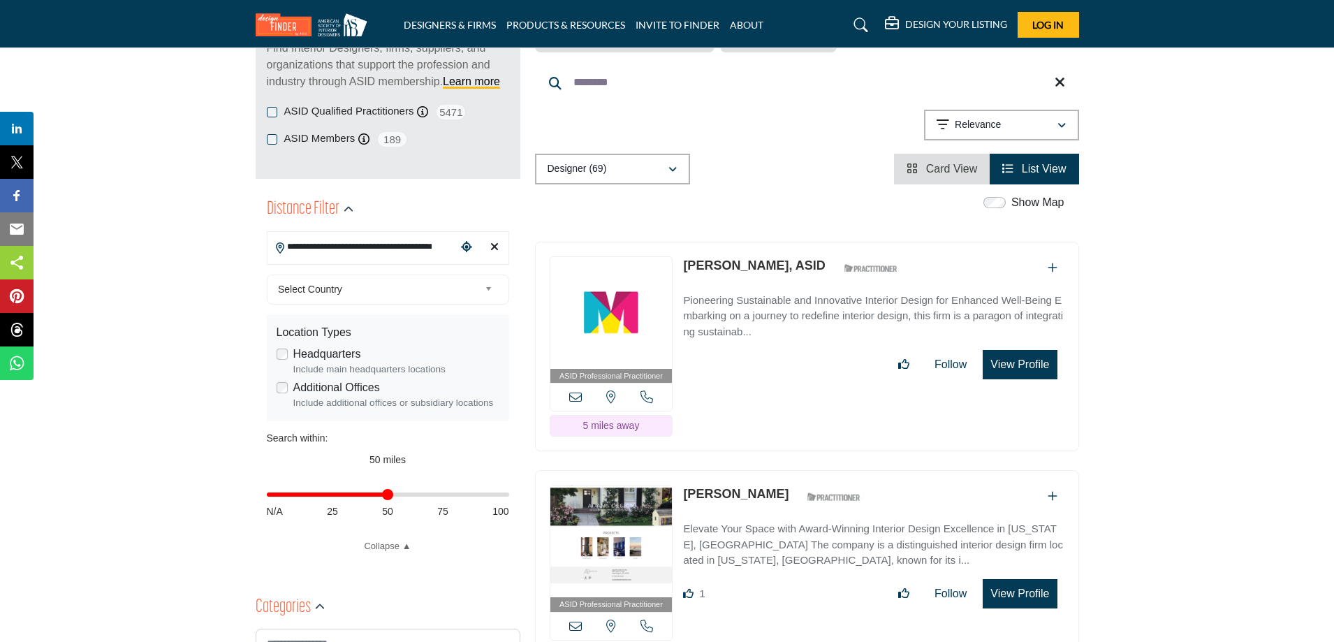
click at [714, 263] on link "[PERSON_NAME], ASID" at bounding box center [754, 265] width 142 height 14
drag, startPoint x: 652, startPoint y: 87, endPoint x: 435, endPoint y: 80, distance: 217.3
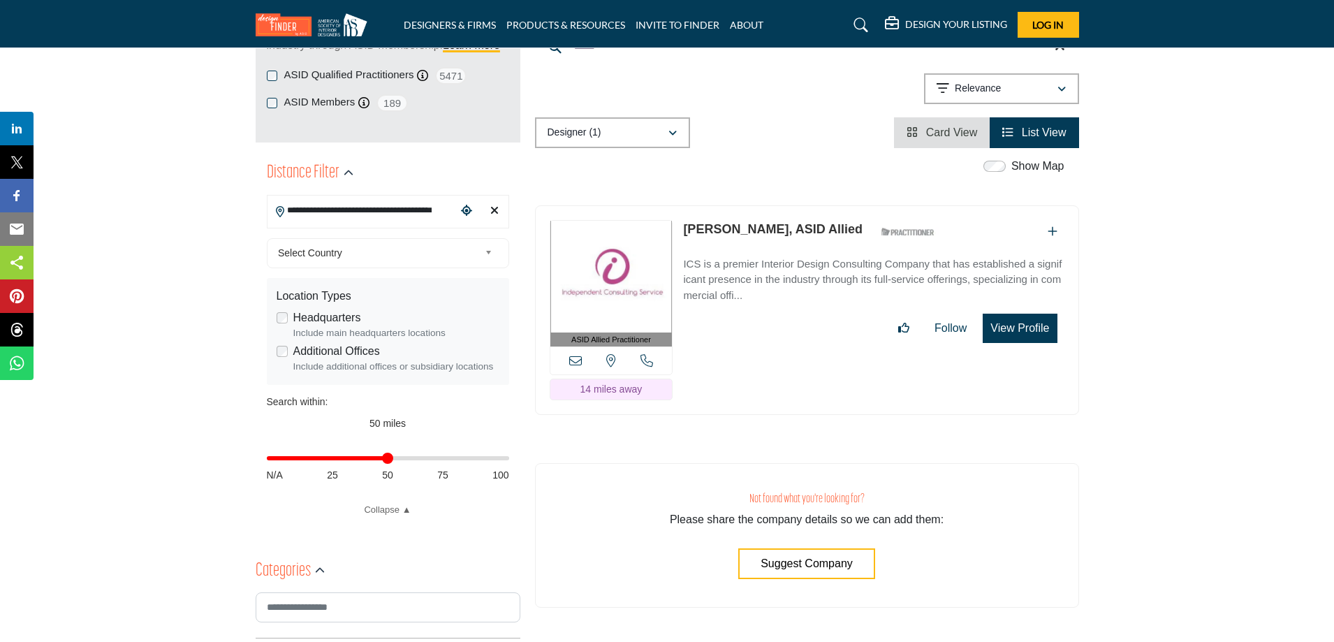
scroll to position [279, 0]
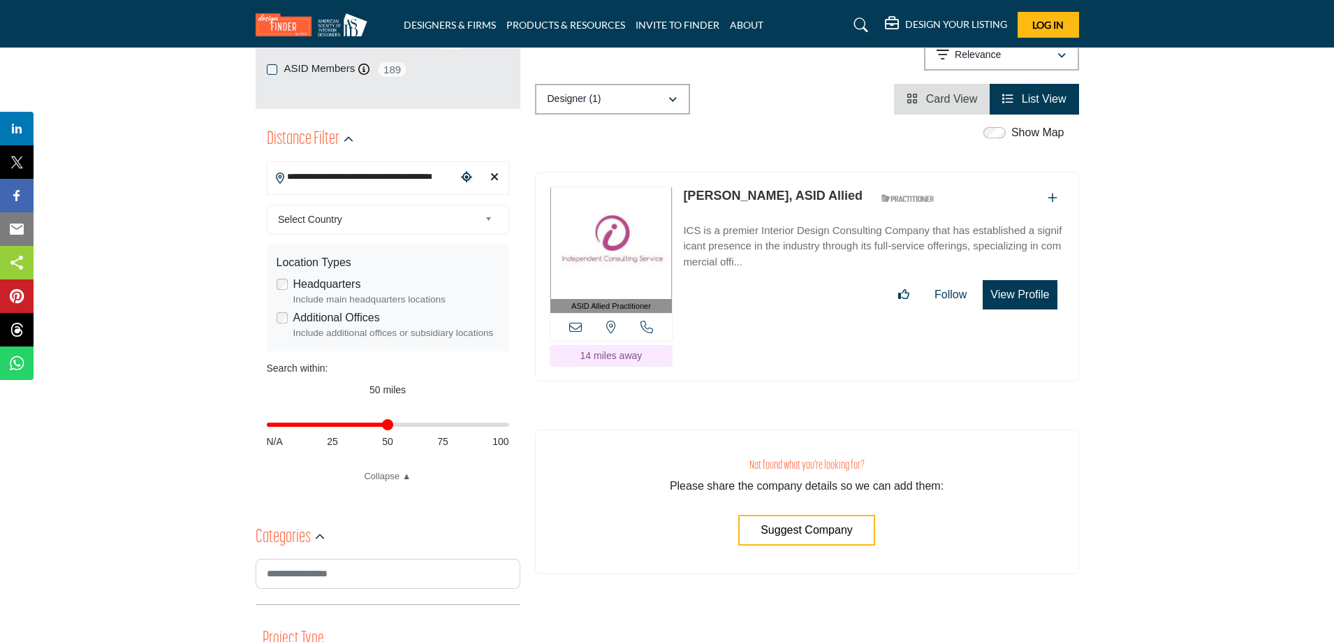
type input "*****"
click at [574, 326] on icon at bounding box center [575, 327] width 13 height 13
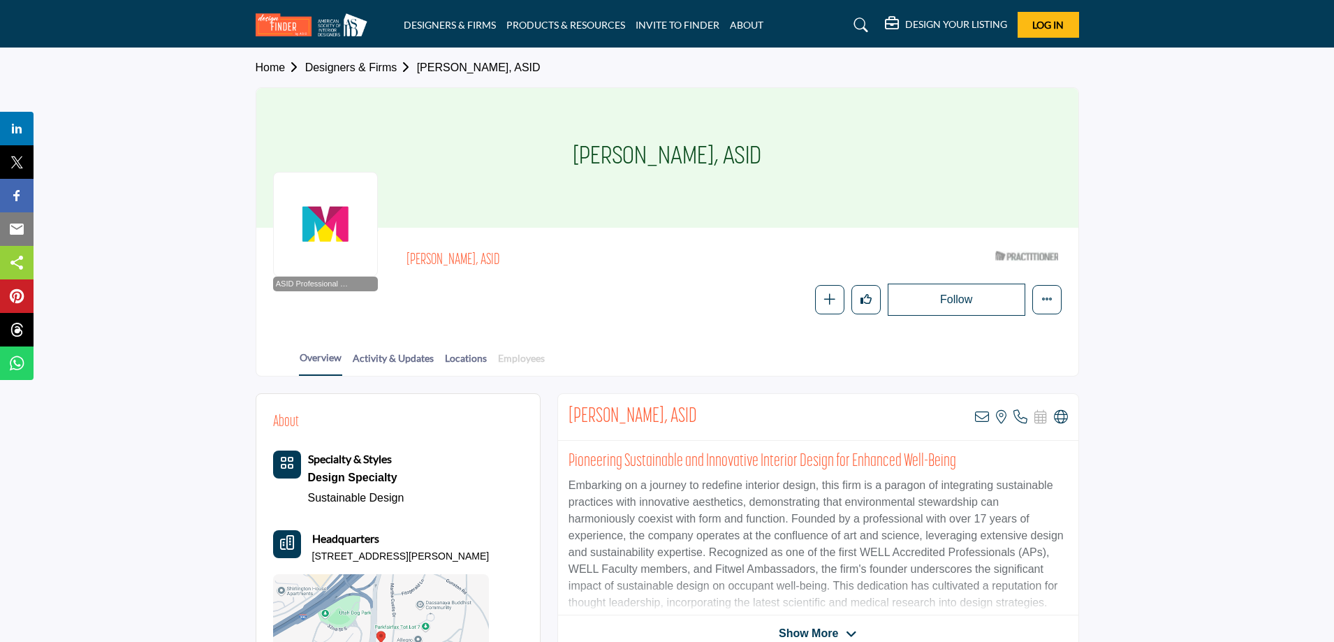
click at [499, 358] on link "Employees" at bounding box center [521, 363] width 48 height 24
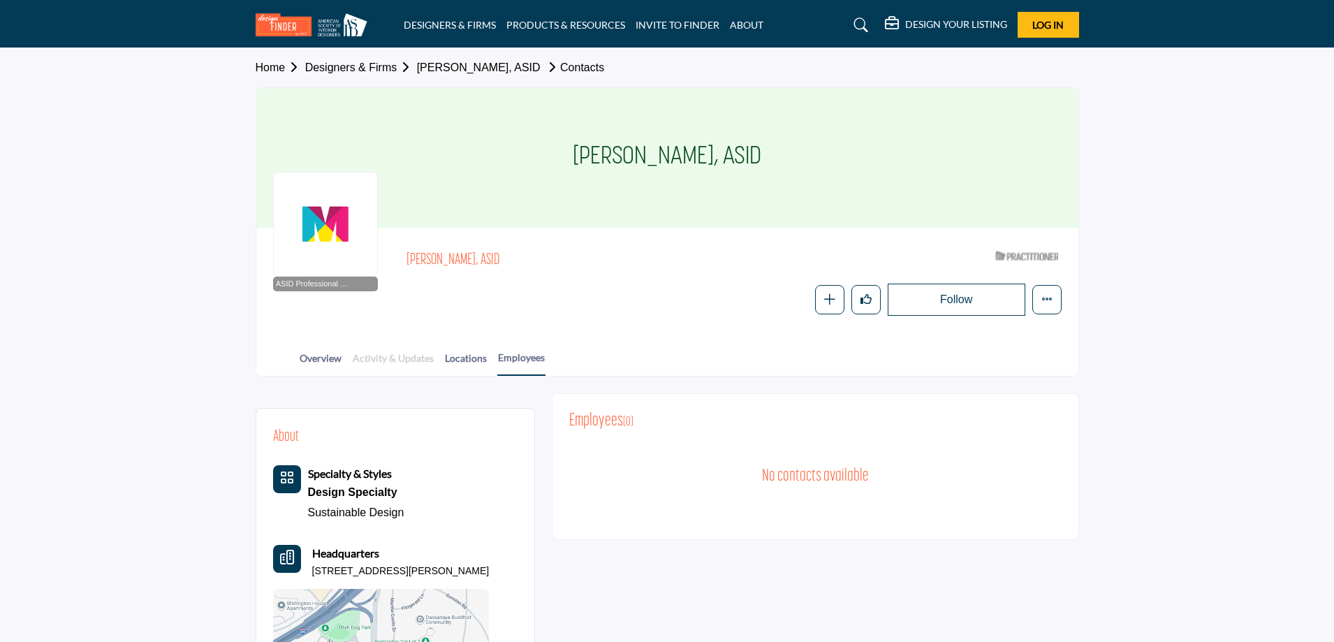
scroll to position [210, 0]
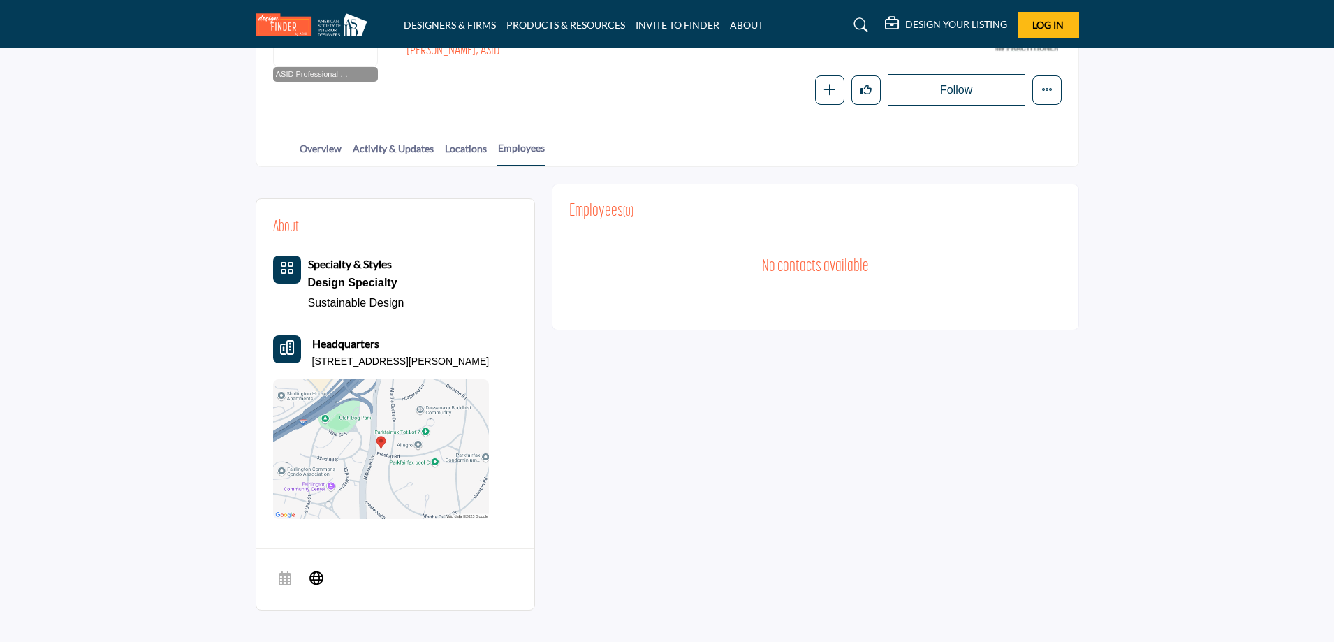
click at [0, 0] on div at bounding box center [0, 0] width 0 height 0
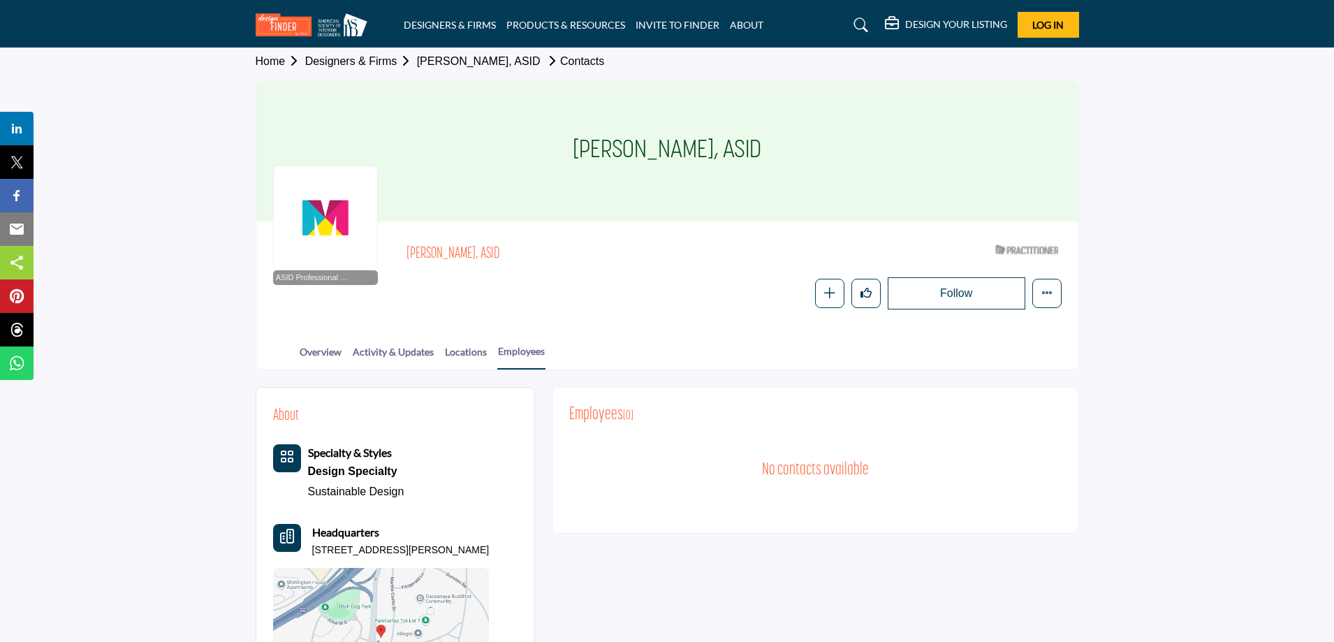
scroll to position [0, 0]
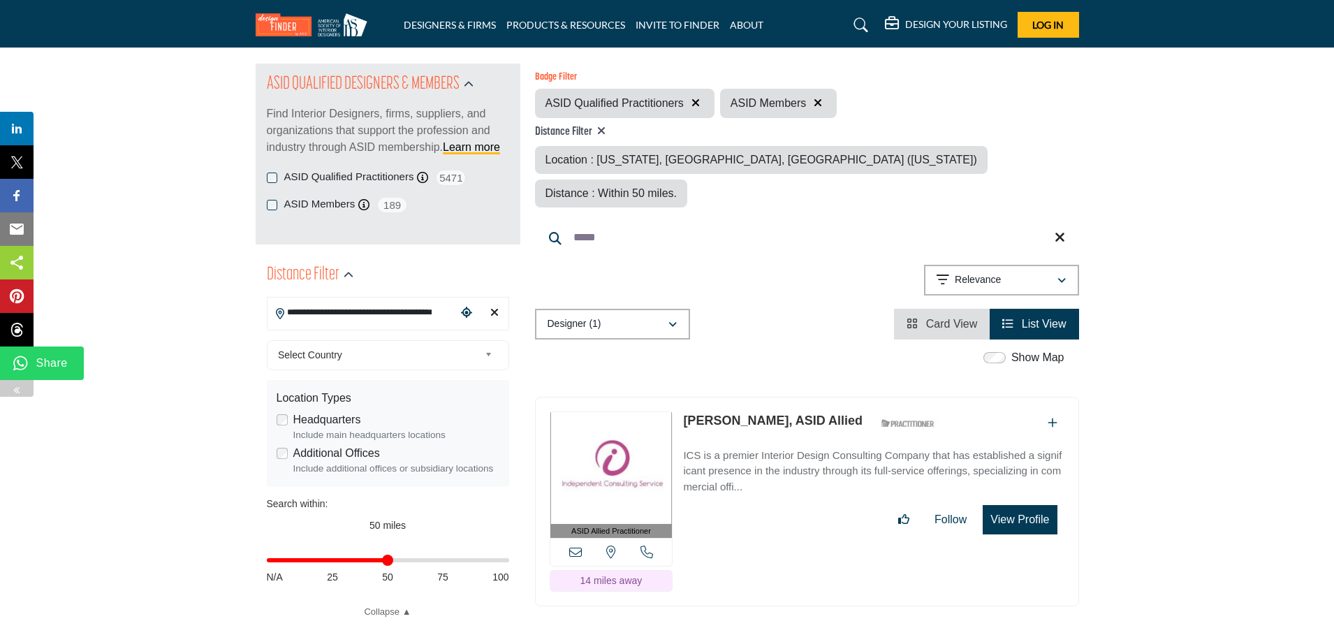
scroll to position [349, 0]
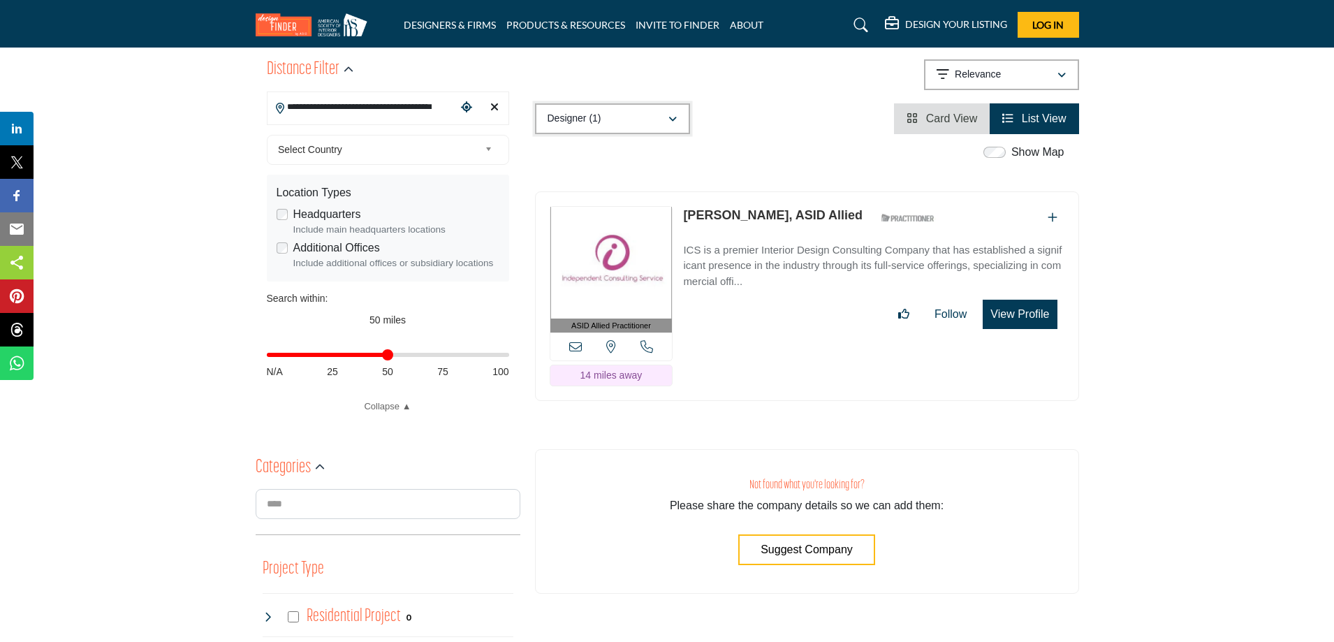
click at [605, 110] on div "Designer (1)" at bounding box center [608, 118] width 120 height 17
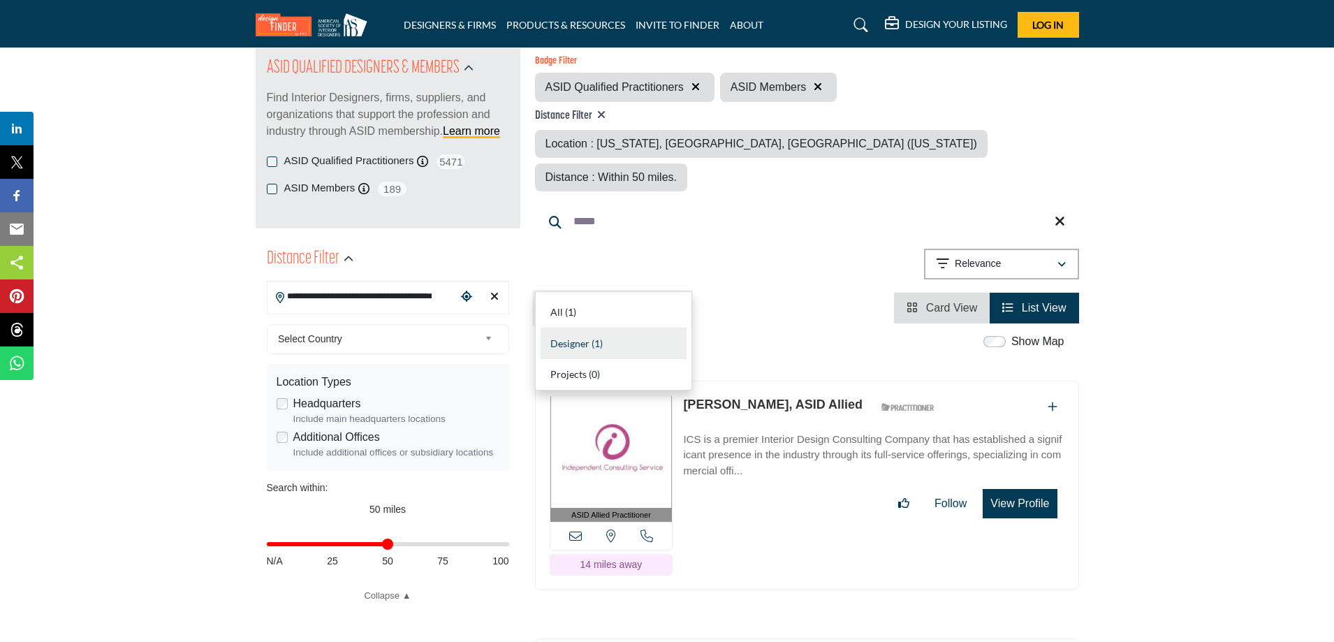
scroll to position [140, 0]
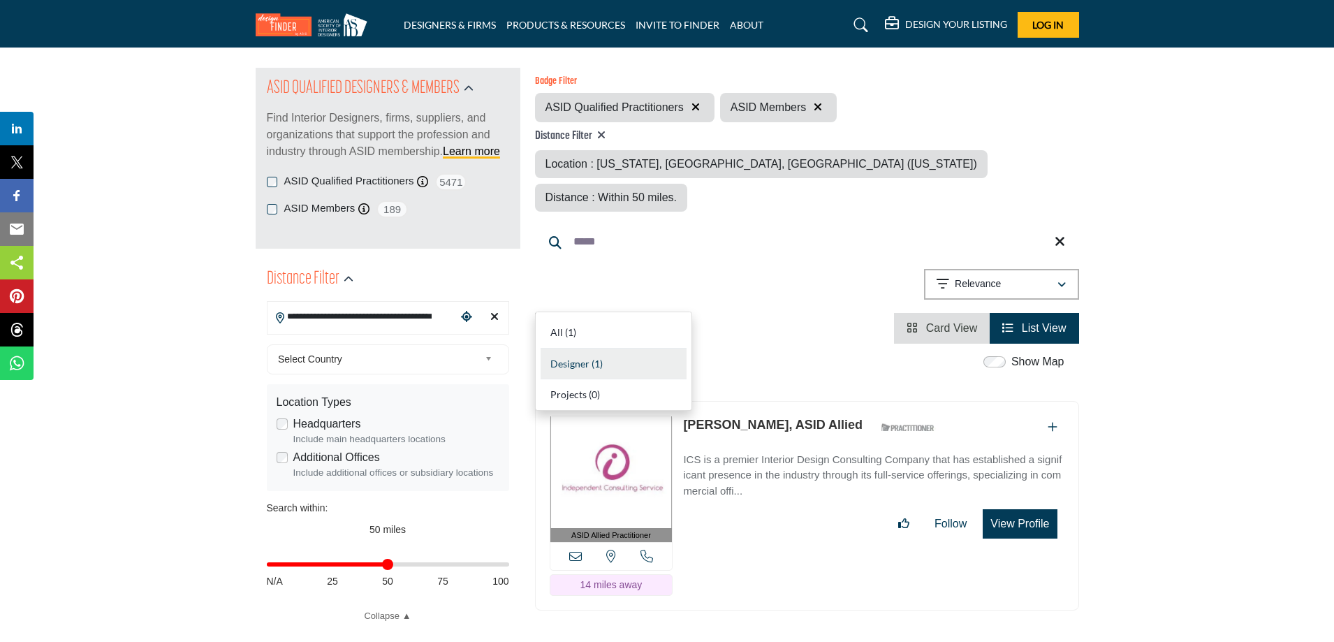
drag, startPoint x: 631, startPoint y: 211, endPoint x: 474, endPoint y: 230, distance: 157.6
type input "******"
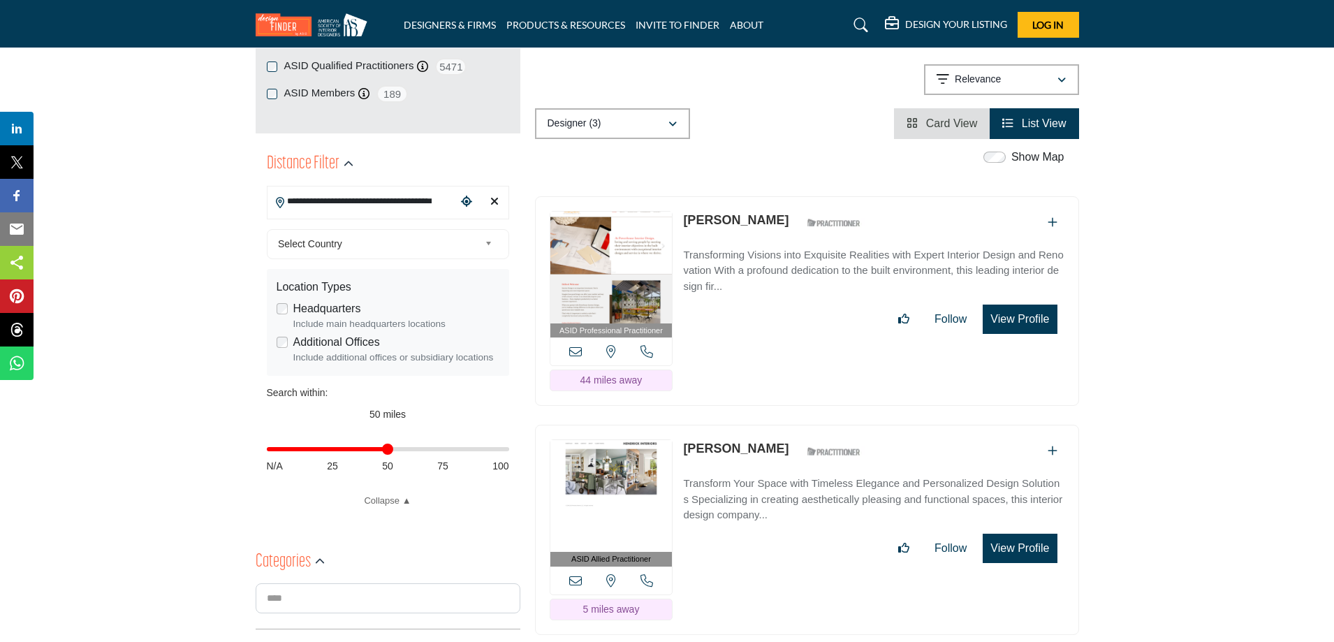
scroll to position [279, 0]
